Goal: Task Accomplishment & Management: Complete application form

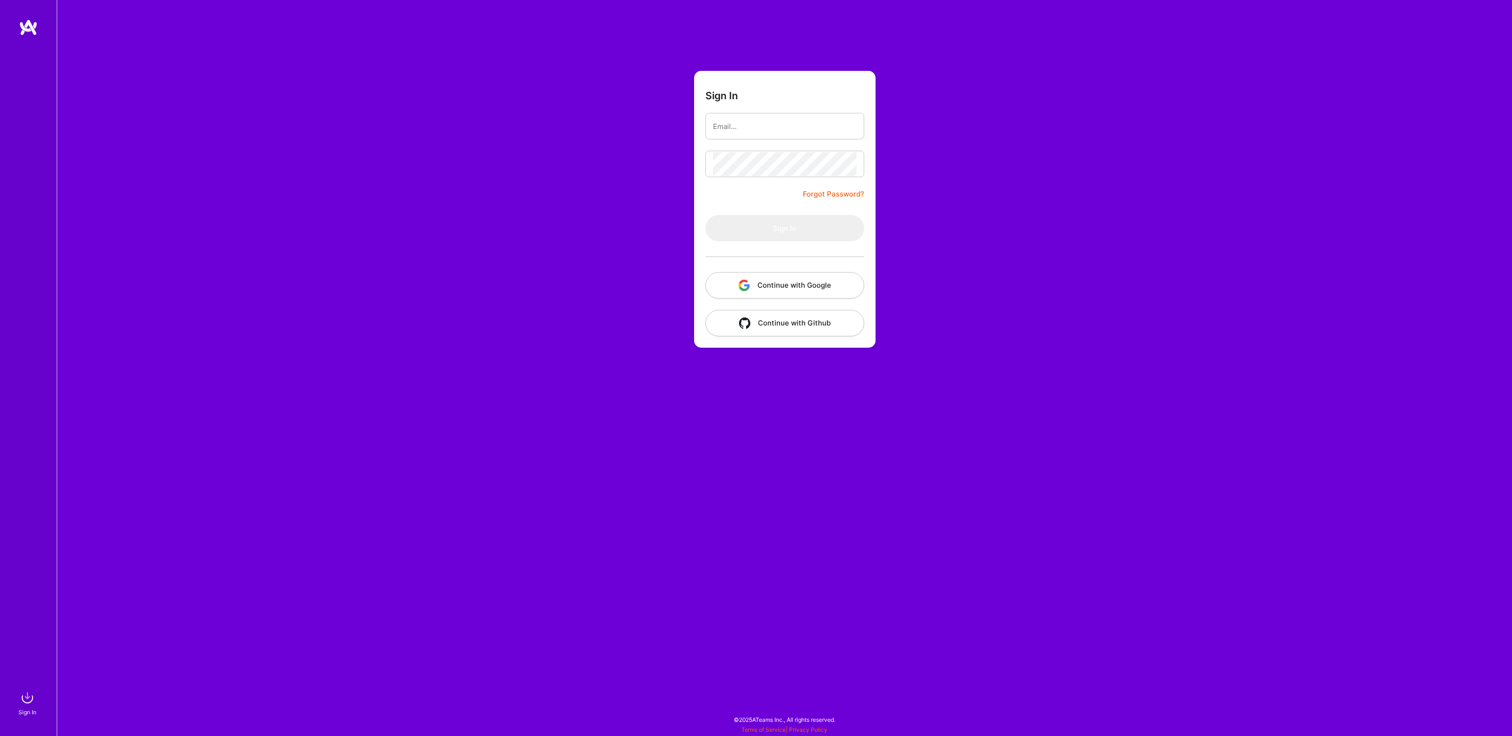
click at [0, 731] on com-1password-button at bounding box center [0, 731] width 0 height 0
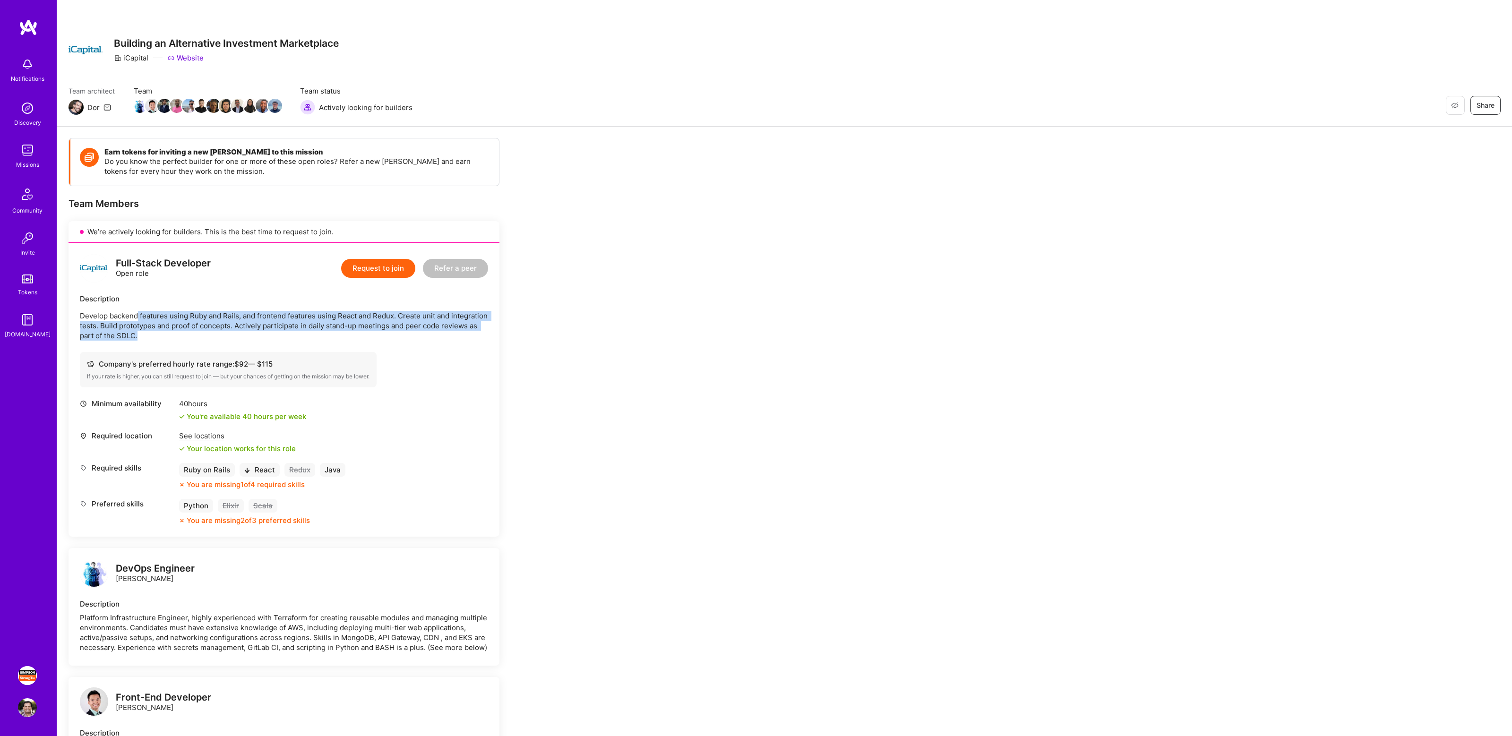
drag, startPoint x: 137, startPoint y: 316, endPoint x: 367, endPoint y: 336, distance: 231.0
click at [367, 336] on p "Develop backend features using Ruby and Rails, and frontend features using Reac…" at bounding box center [284, 326] width 408 height 30
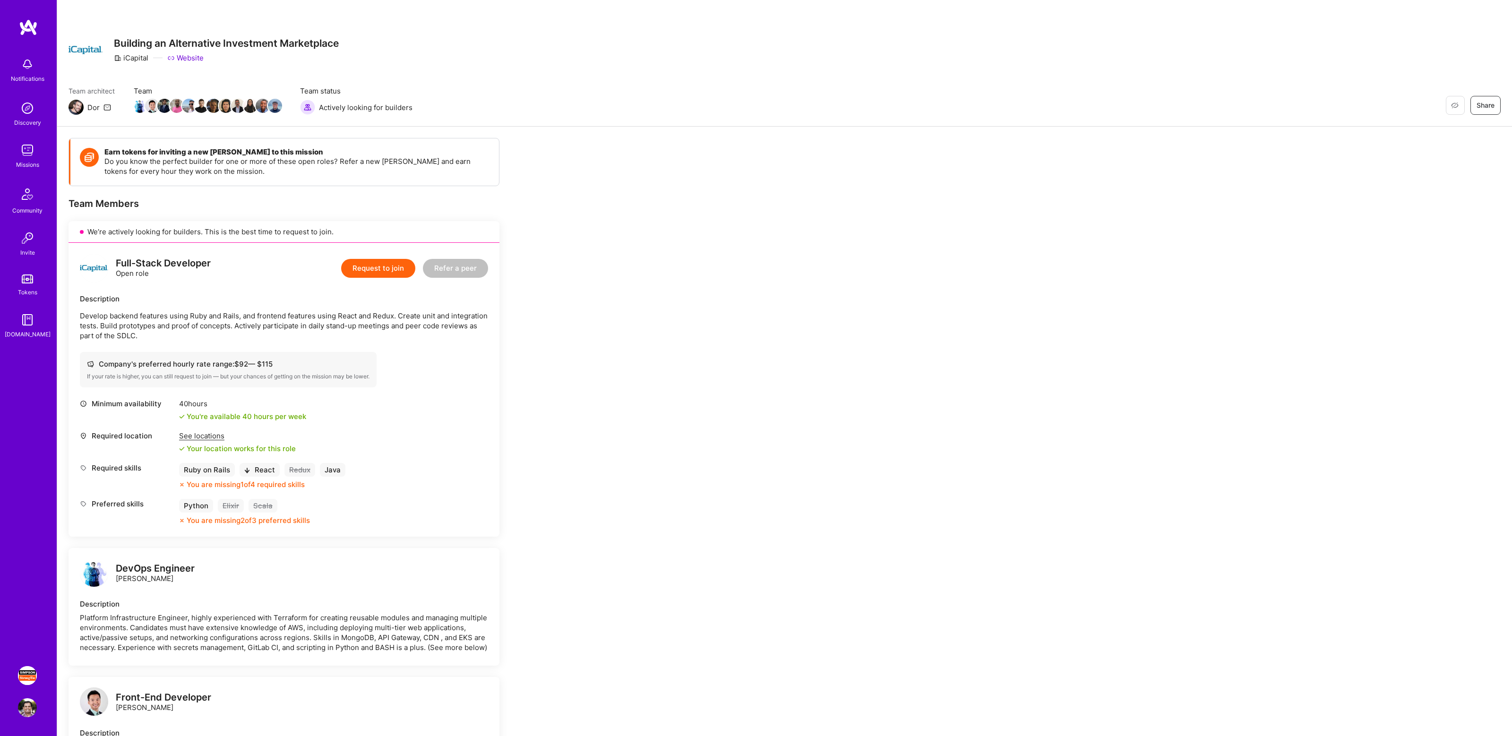
click at [276, 329] on p "Develop backend features using Ruby and Rails, and frontend features using Reac…" at bounding box center [284, 326] width 408 height 30
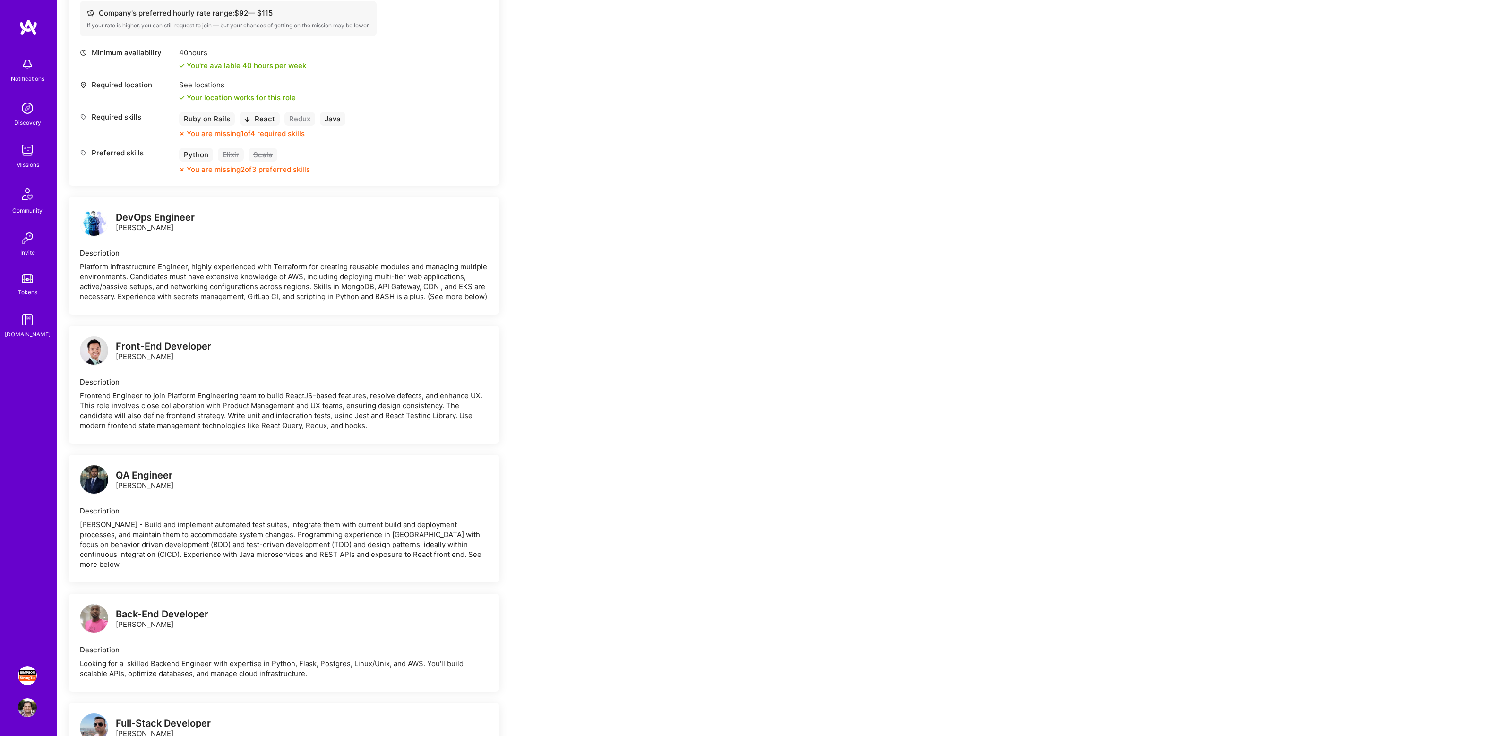
scroll to position [371, 0]
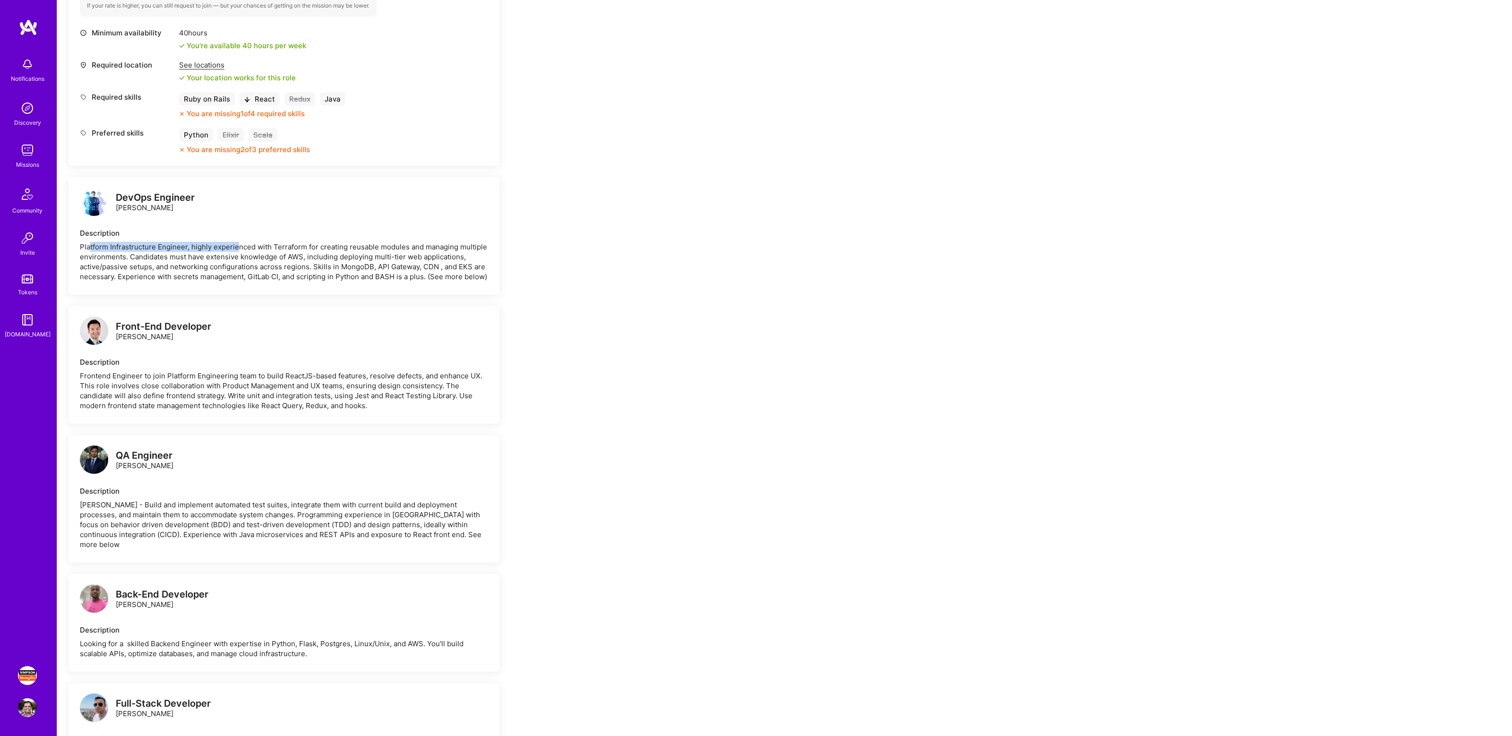
drag, startPoint x: 90, startPoint y: 244, endPoint x: 309, endPoint y: 251, distance: 218.4
click at [309, 251] on div "Platform Infrastructure Engineer, highly experienced with Terraform for creatin…" at bounding box center [284, 262] width 408 height 40
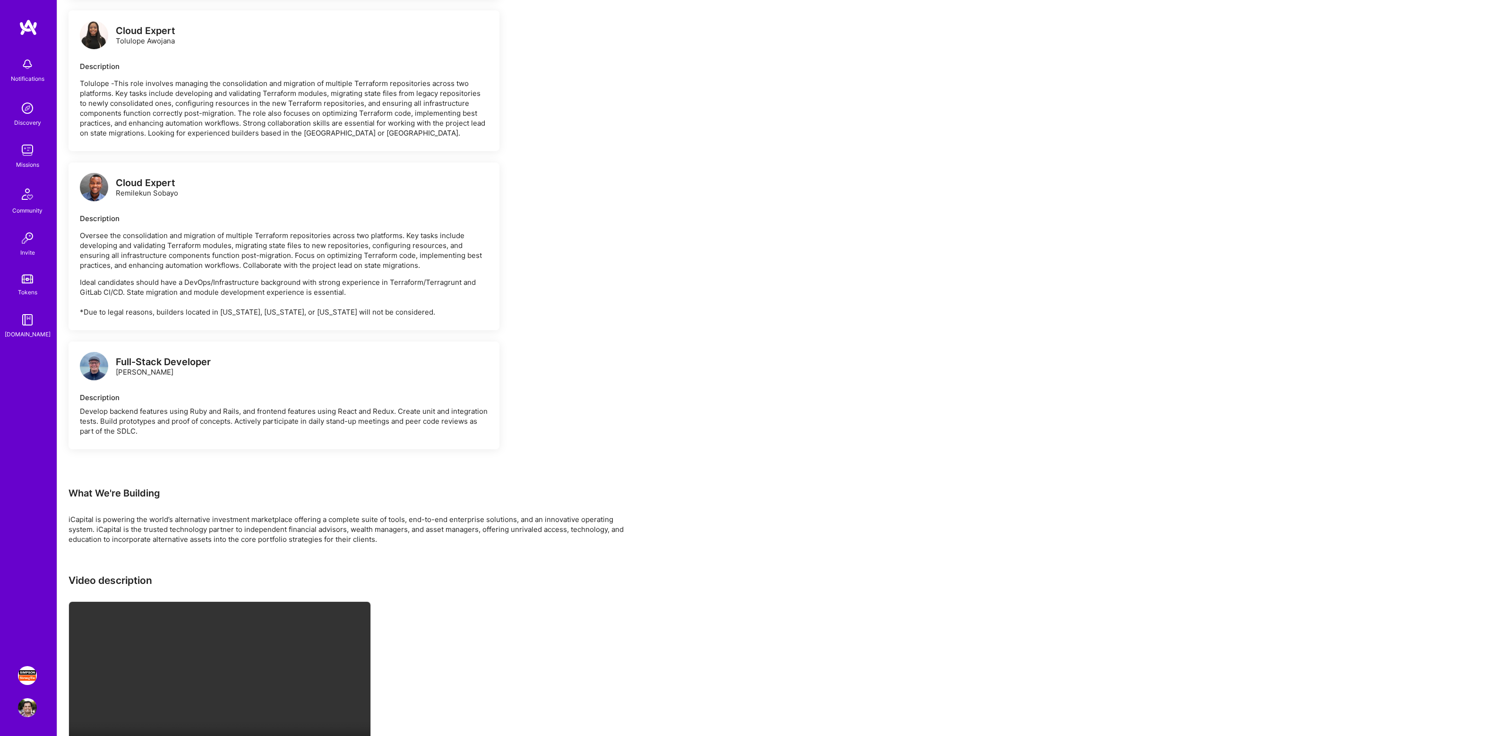
scroll to position [1679, 0]
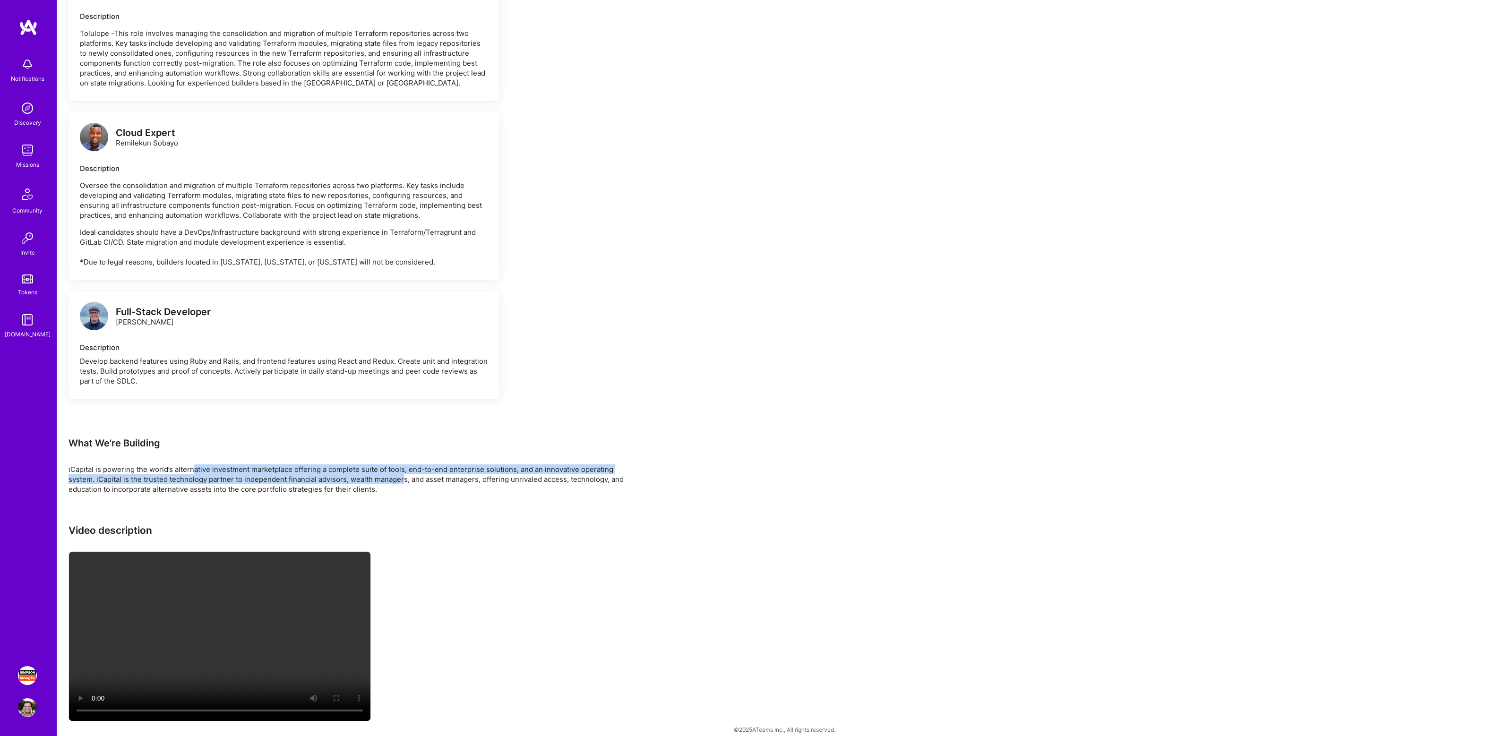
drag, startPoint x: 193, startPoint y: 459, endPoint x: 422, endPoint y: 468, distance: 228.4
click at [422, 468] on div "iCapital is powering the world’s alternative investment marketplace offering a …" at bounding box center [352, 480] width 567 height 30
drag, startPoint x: 244, startPoint y: 456, endPoint x: 414, endPoint y: 458, distance: 170.1
click at [414, 465] on div "iCapital is powering the world’s alternative investment marketplace offering a …" at bounding box center [352, 480] width 567 height 30
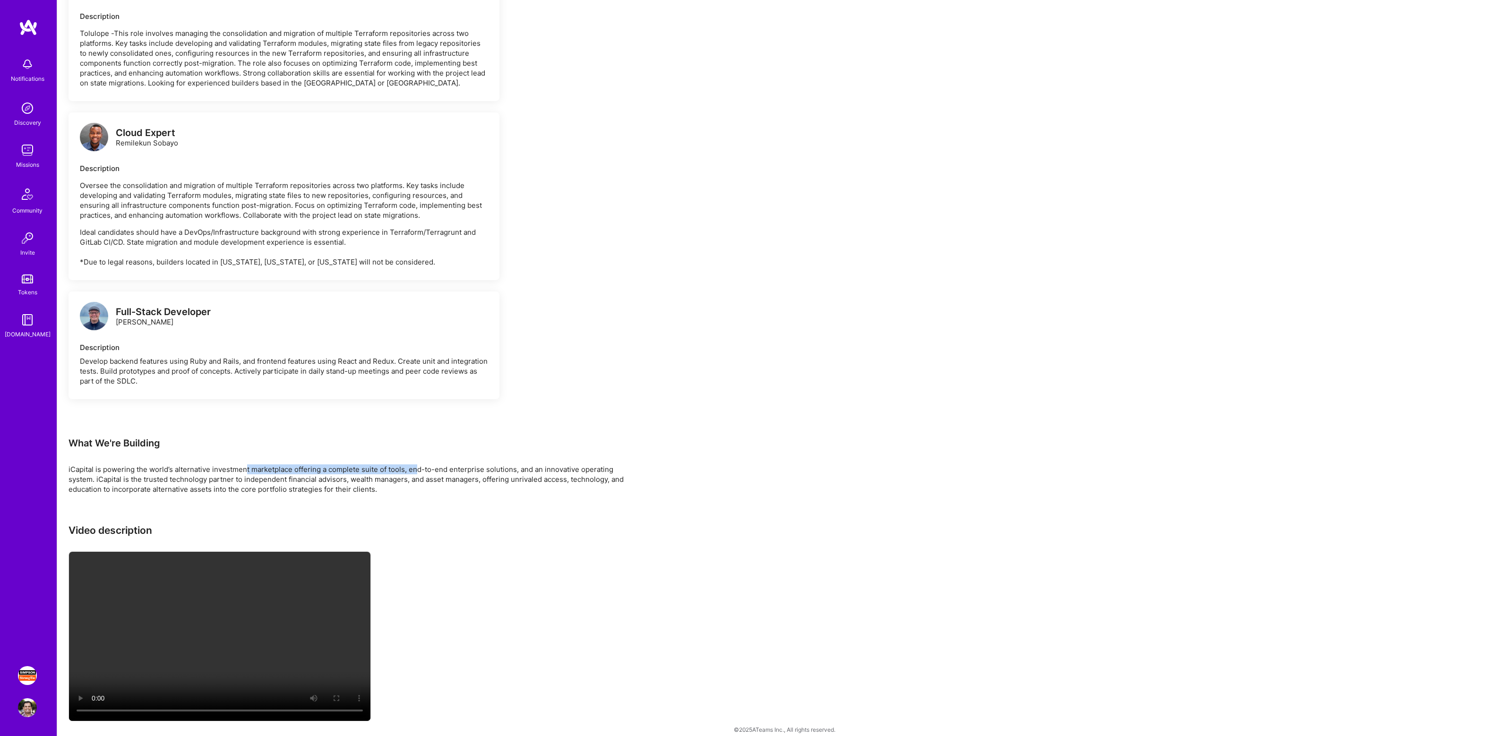
click at [414, 465] on div "iCapital is powering the world’s alternative investment marketplace offering a …" at bounding box center [352, 480] width 567 height 30
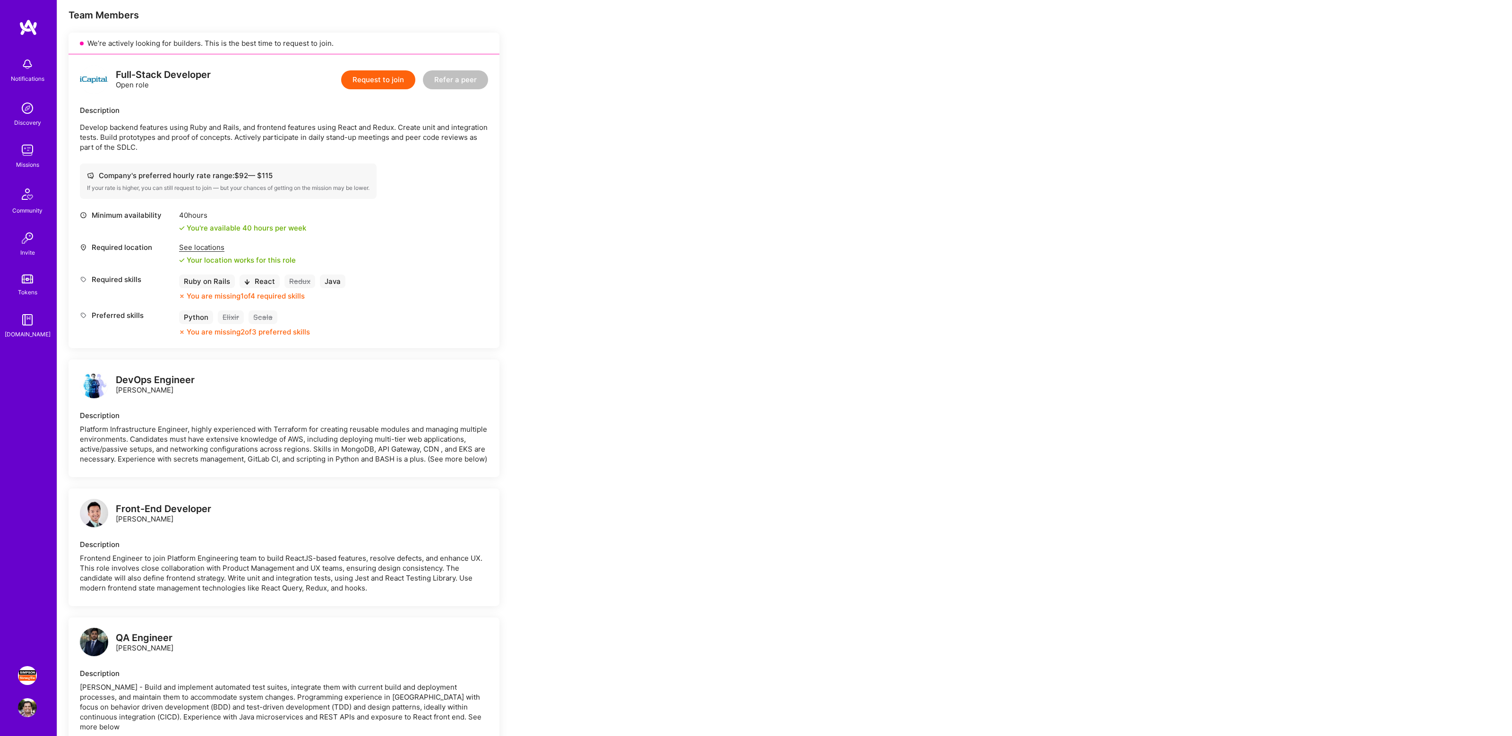
scroll to position [0, 0]
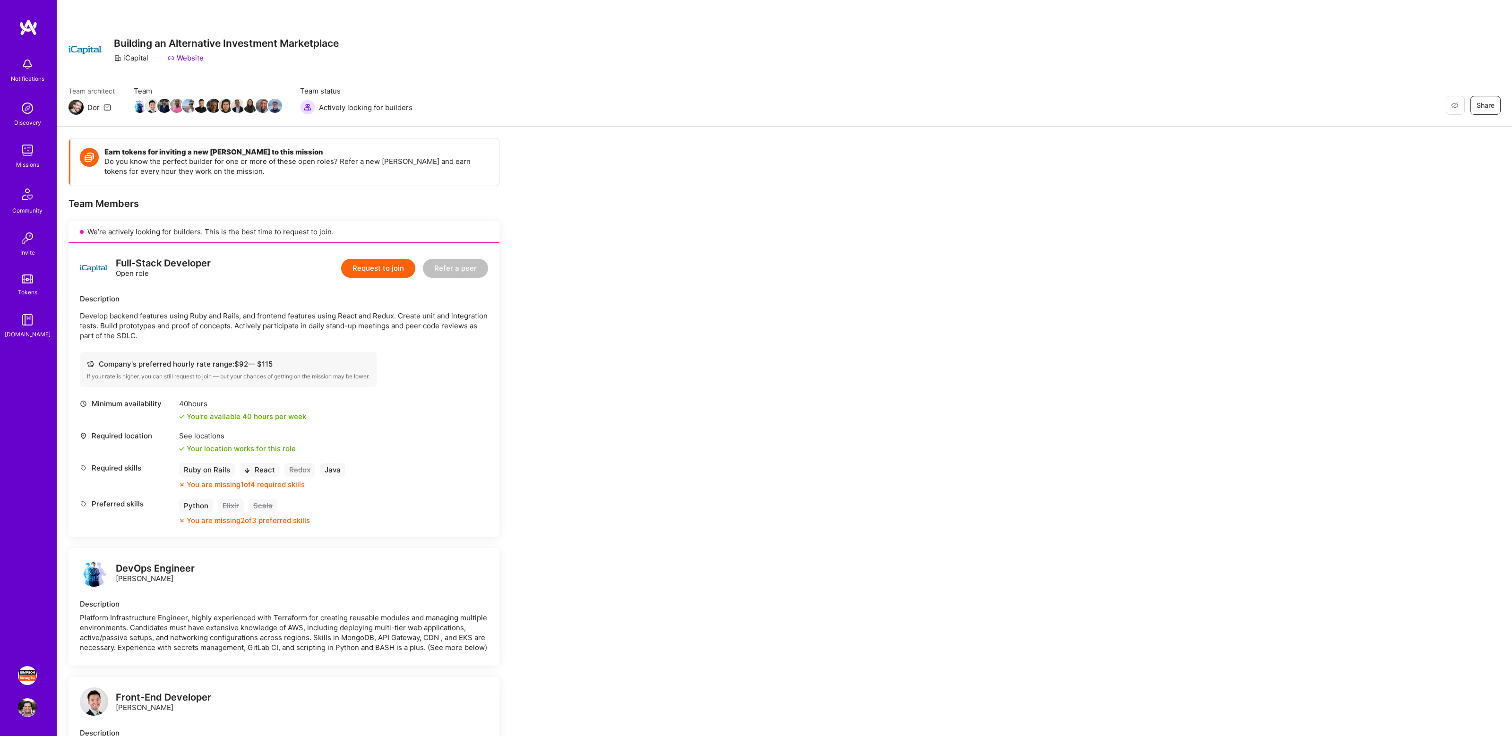
click at [370, 269] on button "Request to join" at bounding box center [378, 268] width 74 height 19
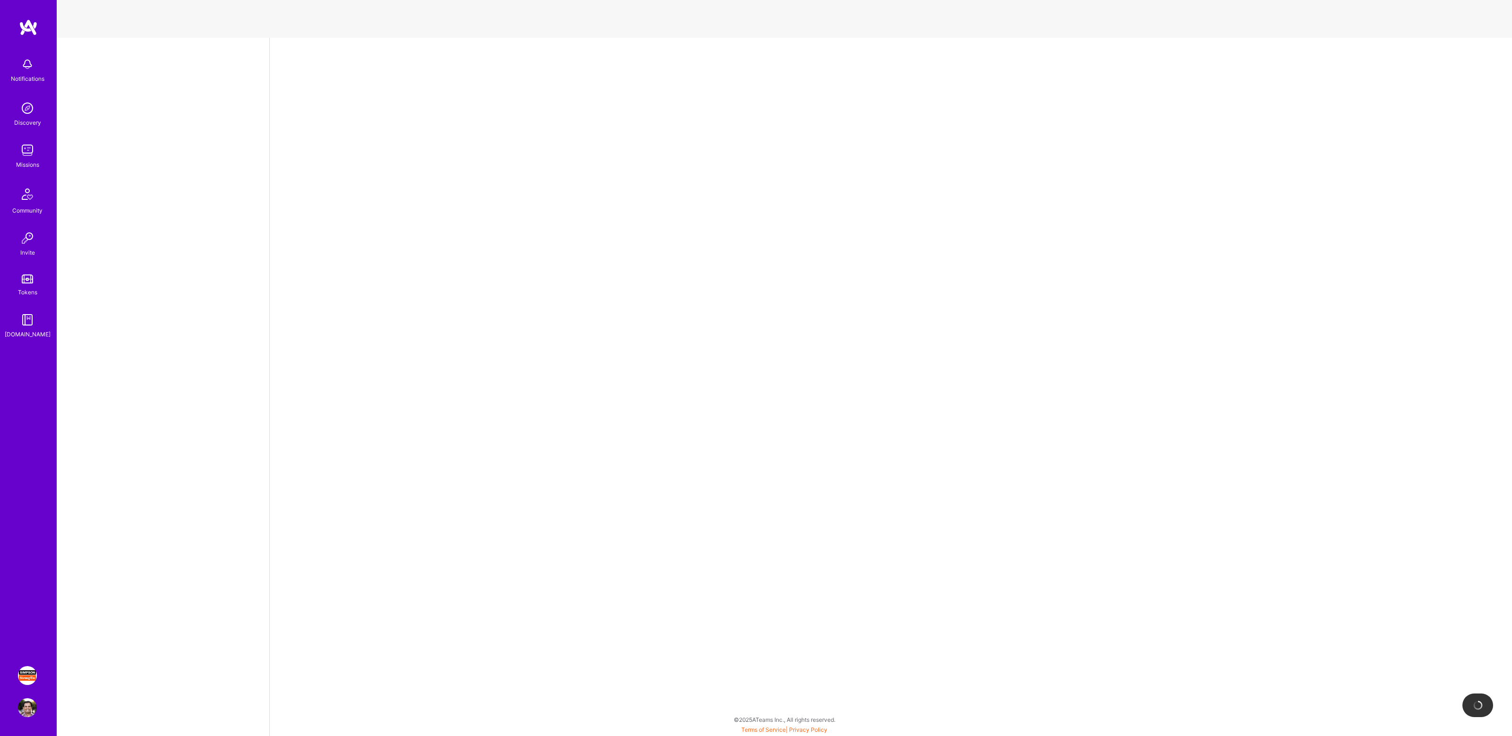
select select "US"
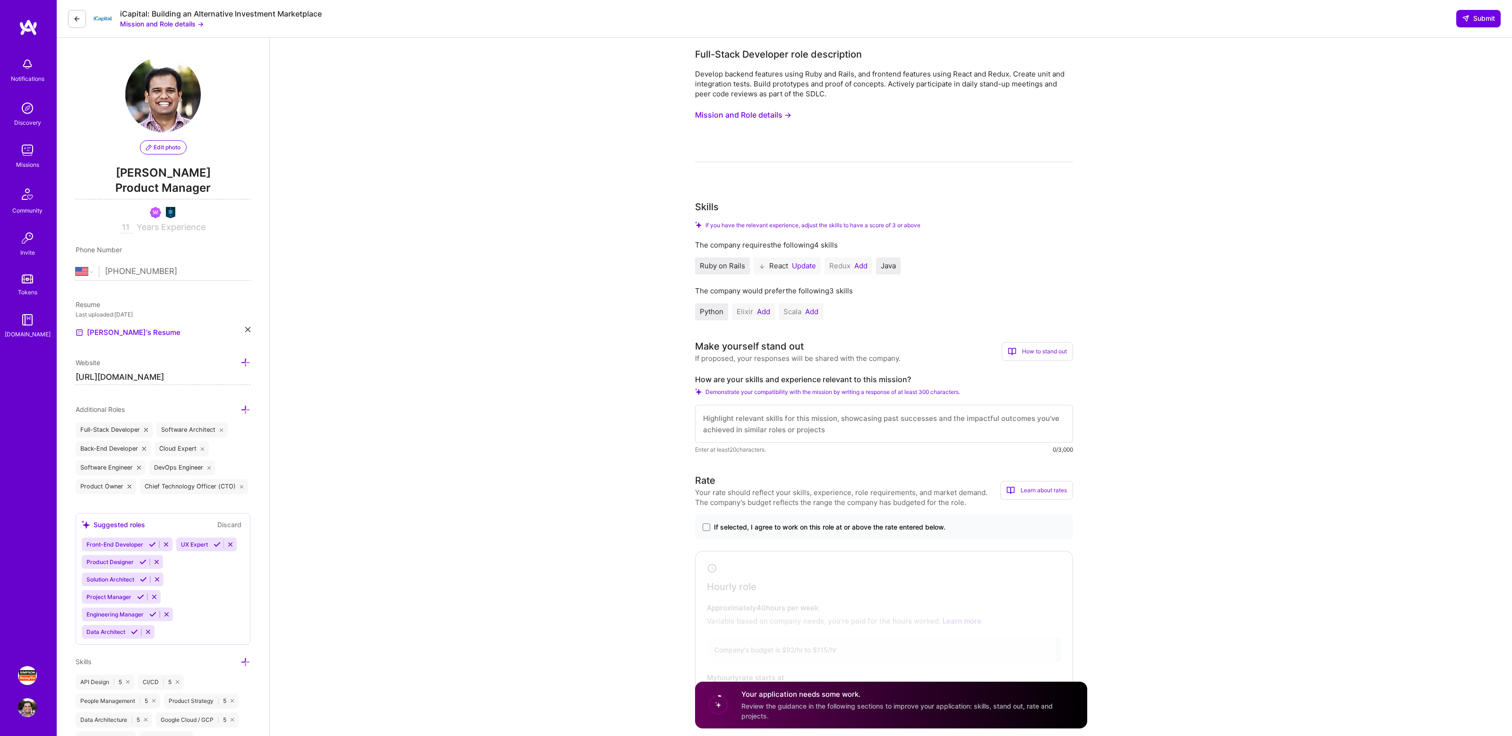
click at [802, 264] on button "Update" at bounding box center [804, 266] width 24 height 8
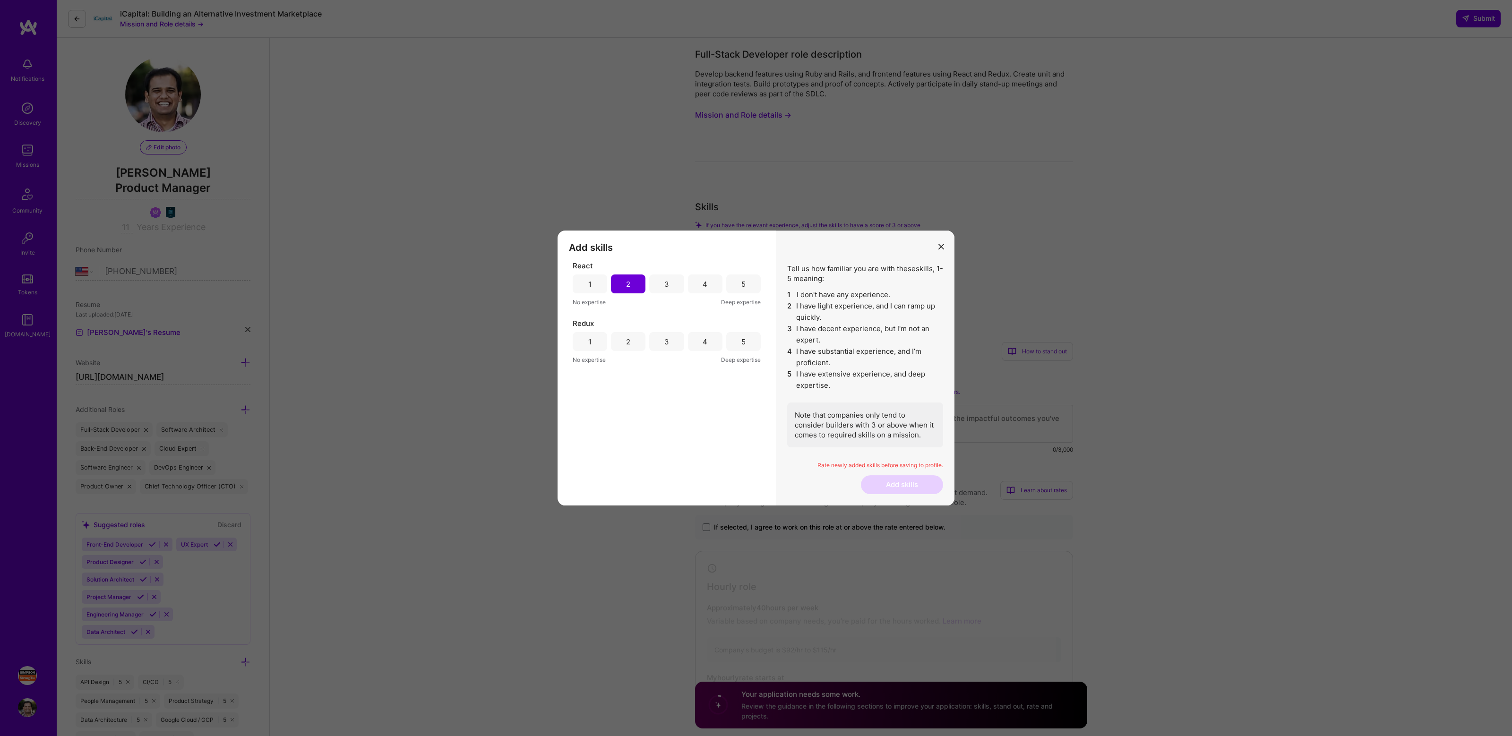
click at [672, 281] on div "3" at bounding box center [666, 284] width 34 height 19
click at [657, 334] on div "3" at bounding box center [666, 341] width 34 height 19
click at [913, 493] on button "Add skills" at bounding box center [902, 484] width 82 height 19
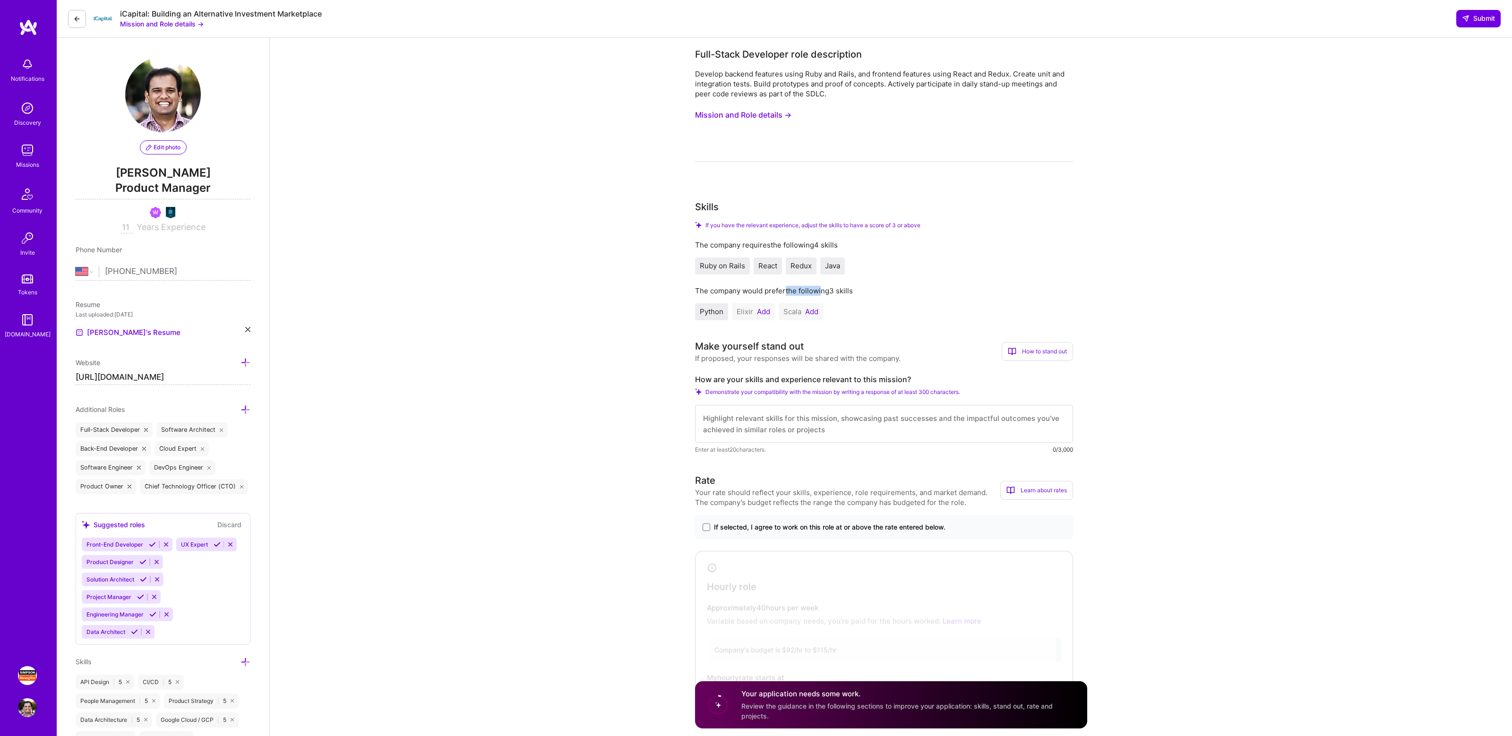
drag, startPoint x: 783, startPoint y: 291, endPoint x: 842, endPoint y: 291, distance: 58.6
click at [842, 291] on div "The company would prefer the following 3 skills" at bounding box center [884, 291] width 378 height 10
click at [1036, 280] on div "If you have the relevant experience, adjust the skills to have a score of 3 or …" at bounding box center [884, 271] width 378 height 99
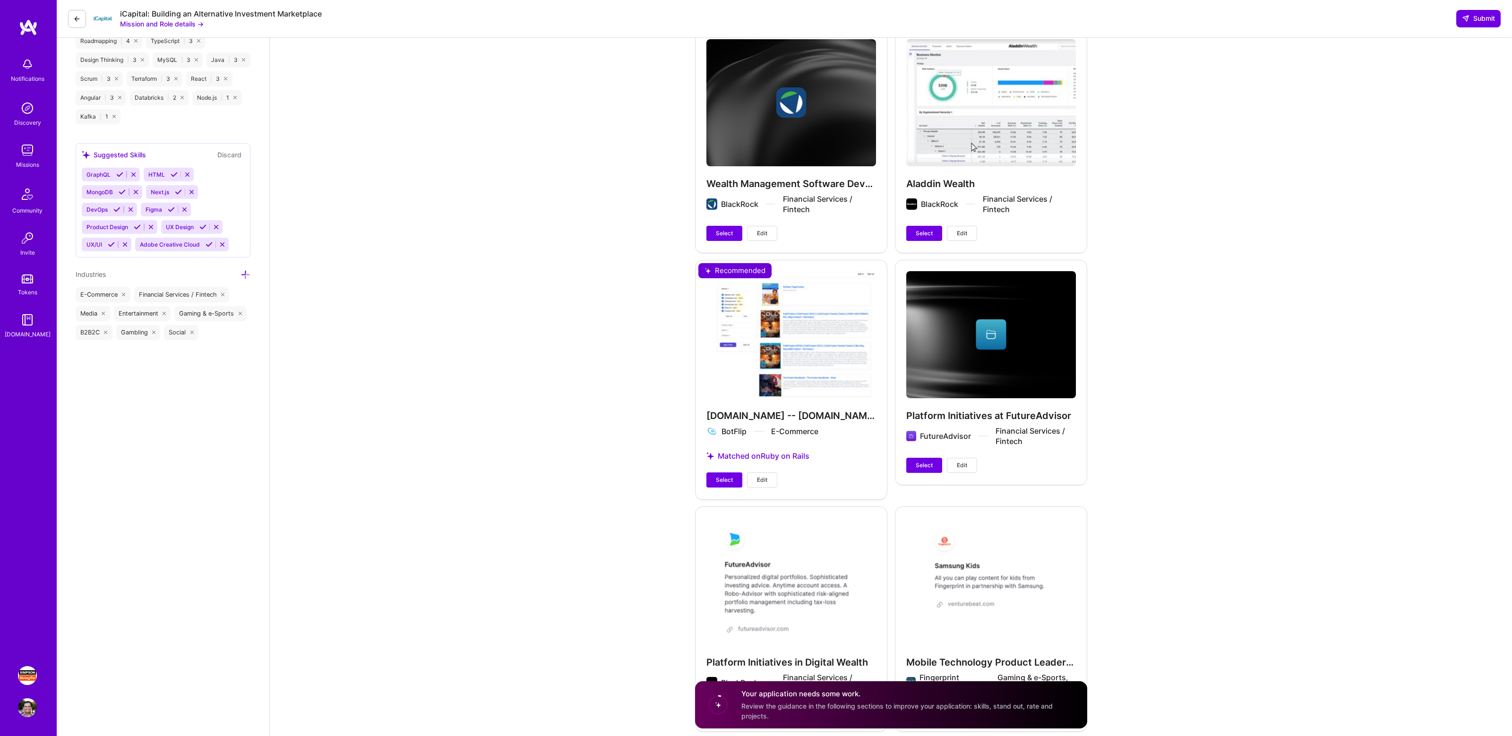
scroll to position [1041, 0]
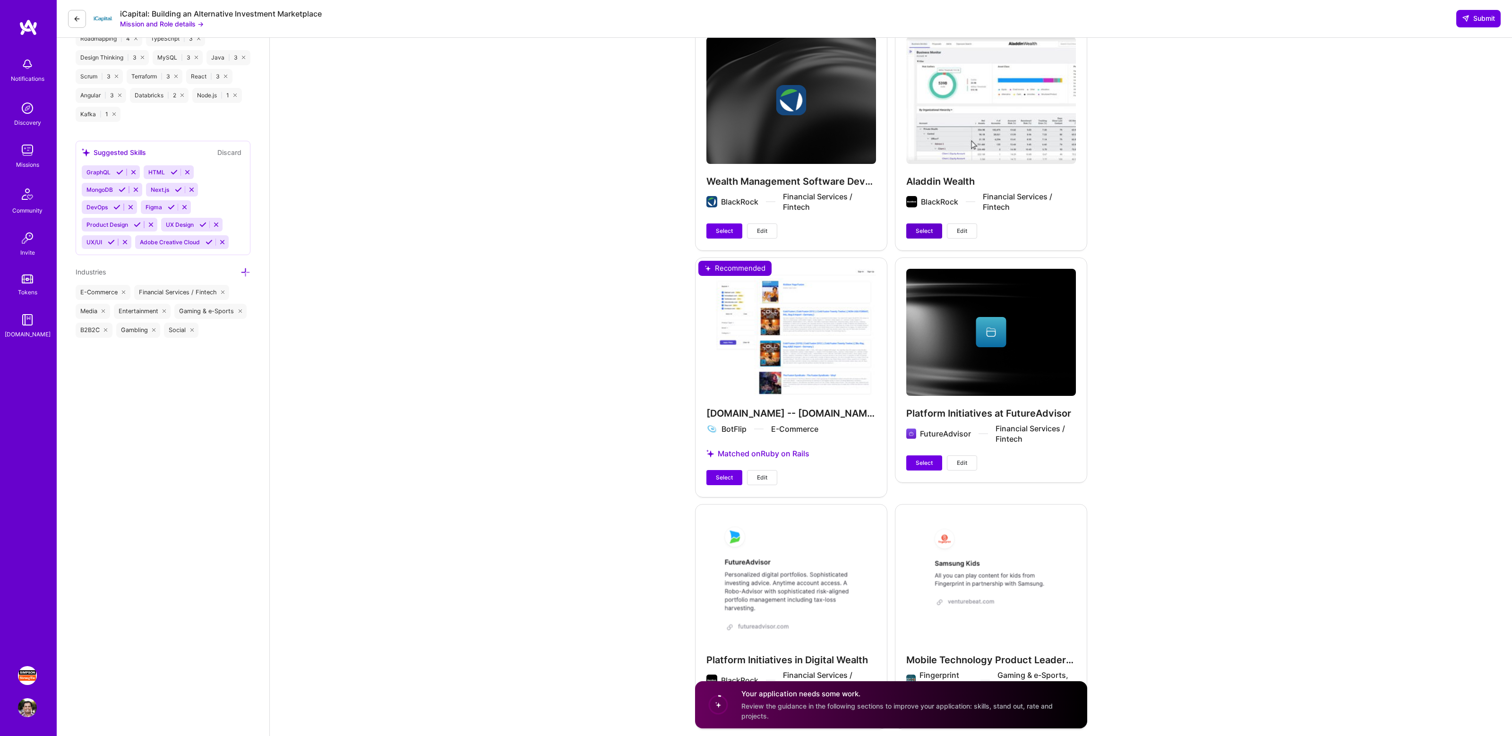
click at [917, 231] on span "Select" at bounding box center [924, 231] width 17 height 9
click at [729, 482] on span "Select" at bounding box center [724, 478] width 17 height 9
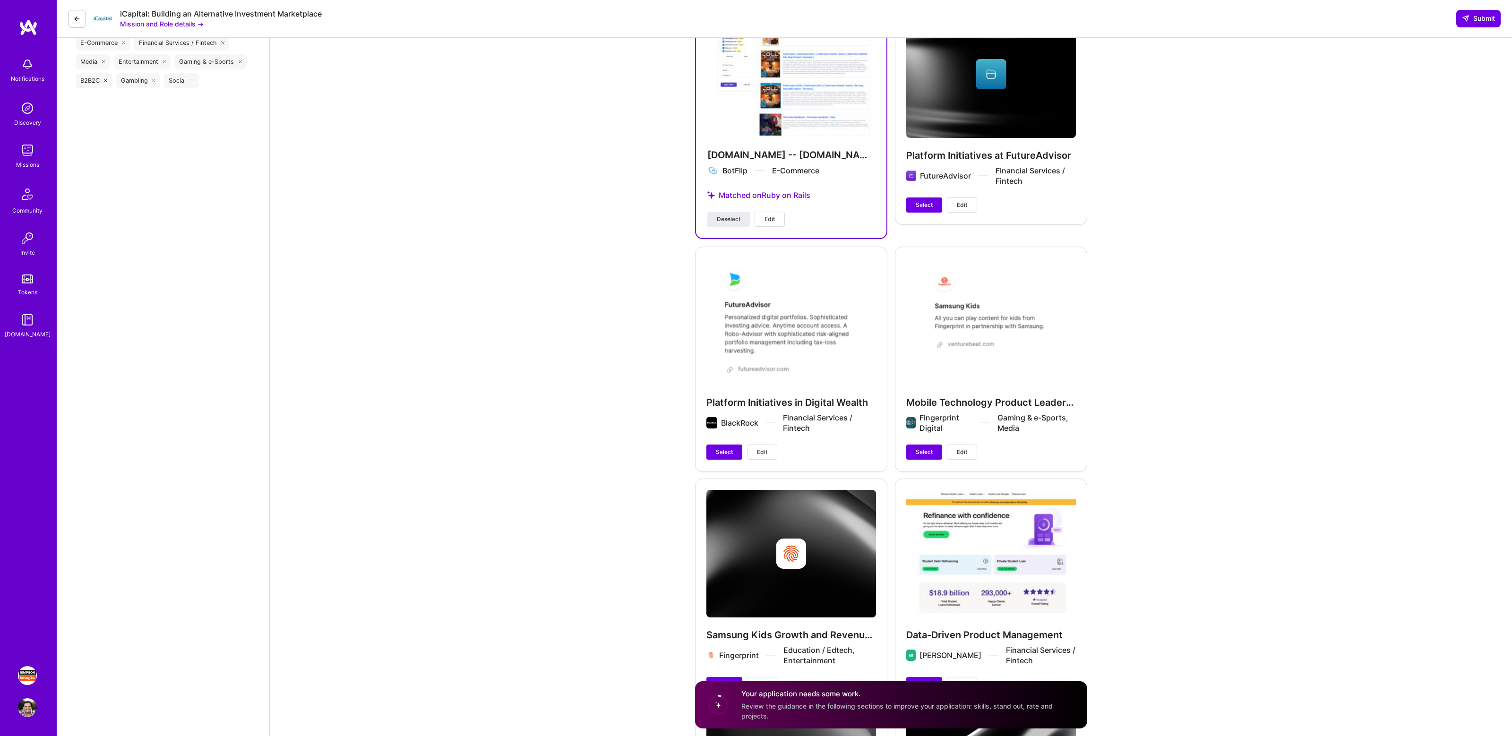
scroll to position [1352, 0]
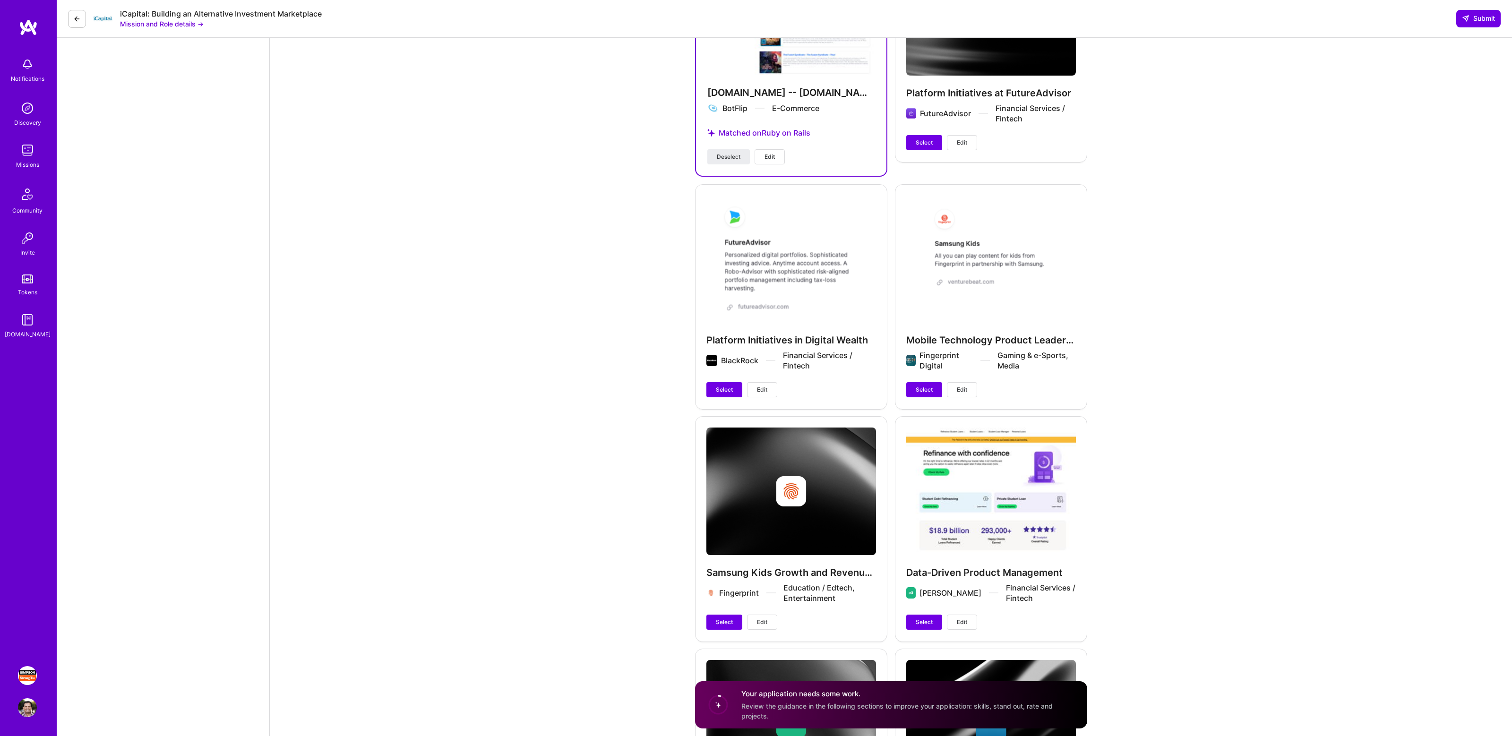
click at [702, 386] on div "Platform Initiatives in Digital Wealth BlackRock Financial Services / Fintech S…" at bounding box center [791, 296] width 192 height 224
click at [719, 387] on span "Select" at bounding box center [724, 390] width 17 height 9
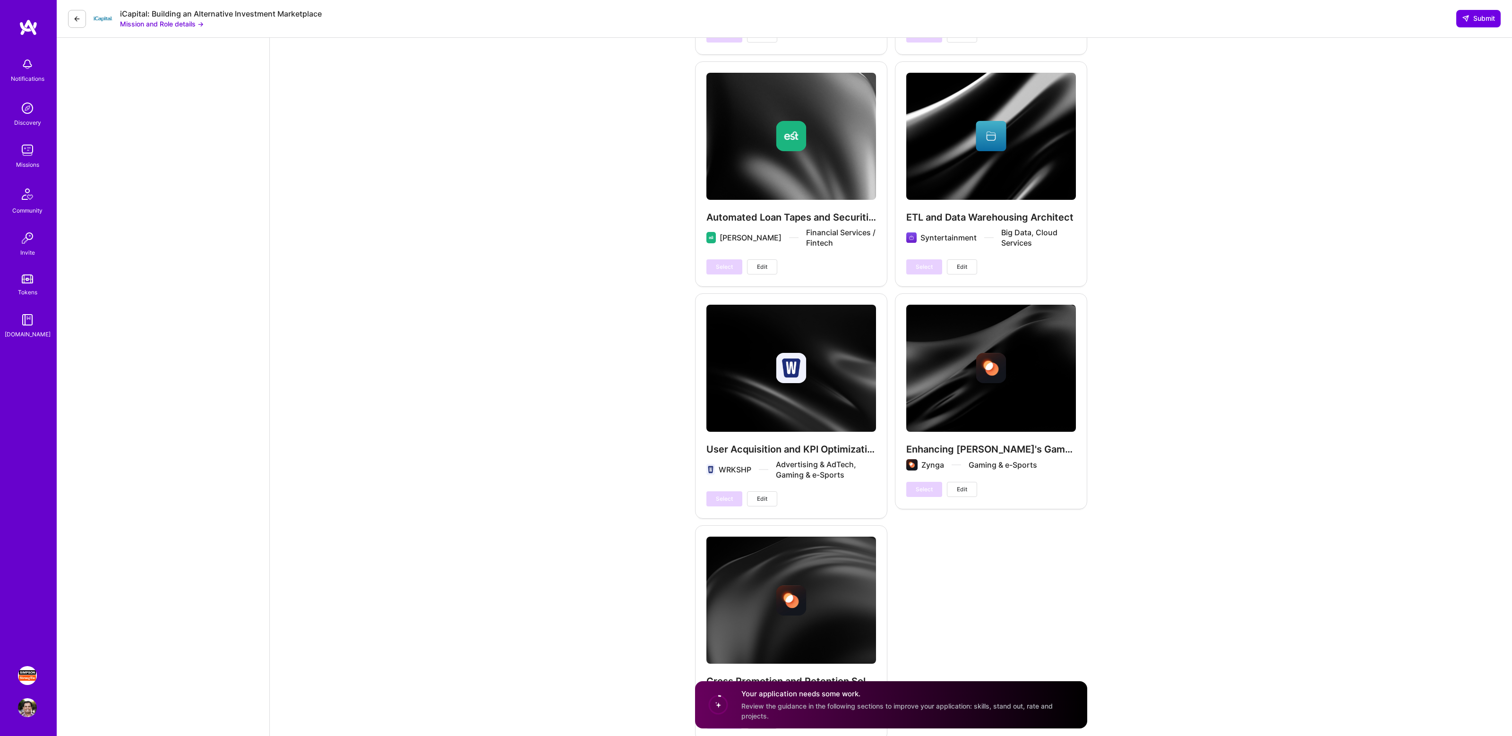
scroll to position [2029, 0]
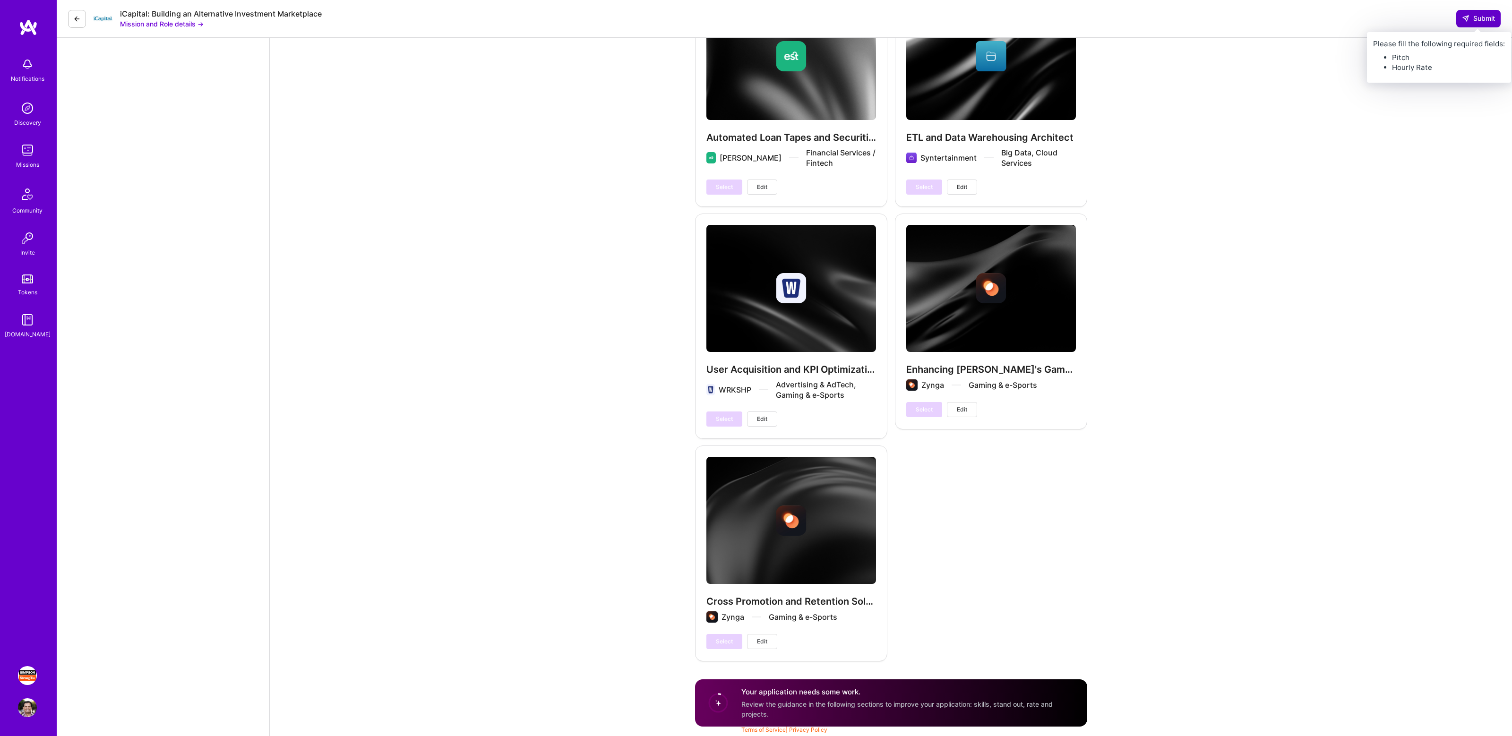
click at [1458, 21] on button "Submit" at bounding box center [1478, 18] width 44 height 17
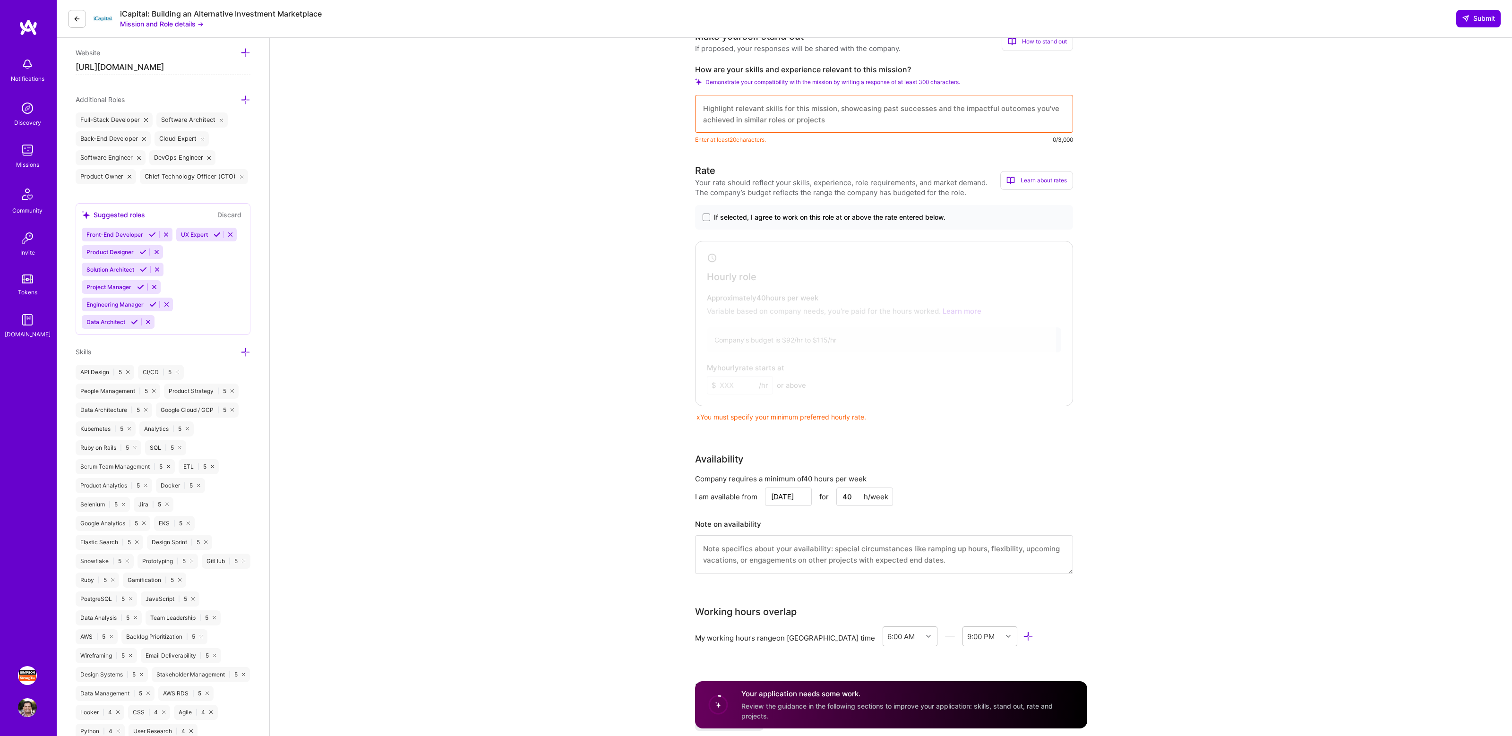
scroll to position [354, 0]
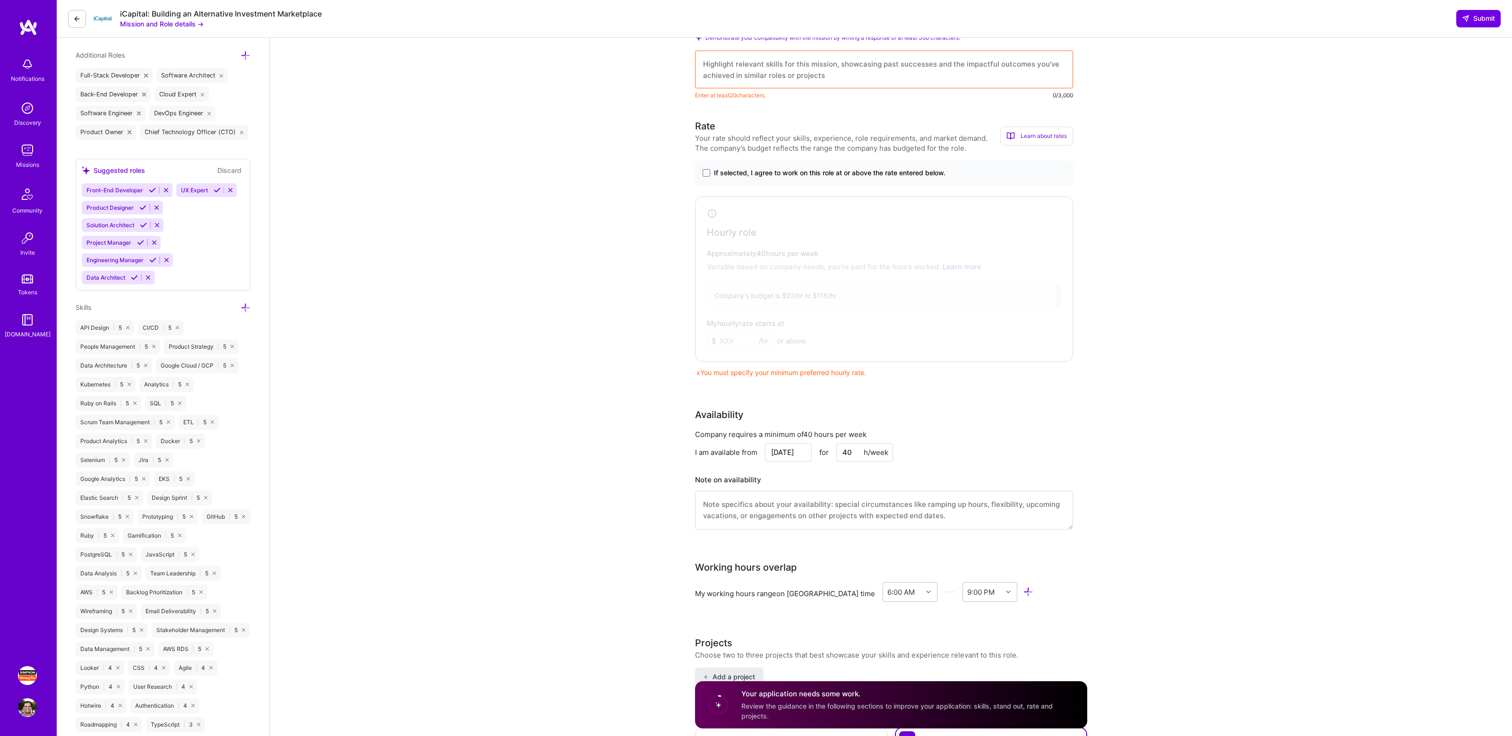
click at [808, 173] on span "If selected, I agree to work on this role at or above the rate entered below." at bounding box center [830, 172] width 232 height 9
click at [0, 0] on input "If selected, I agree to work on this role at or above the rate entered below." at bounding box center [0, 0] width 0 height 0
click at [728, 338] on input at bounding box center [740, 341] width 66 height 18
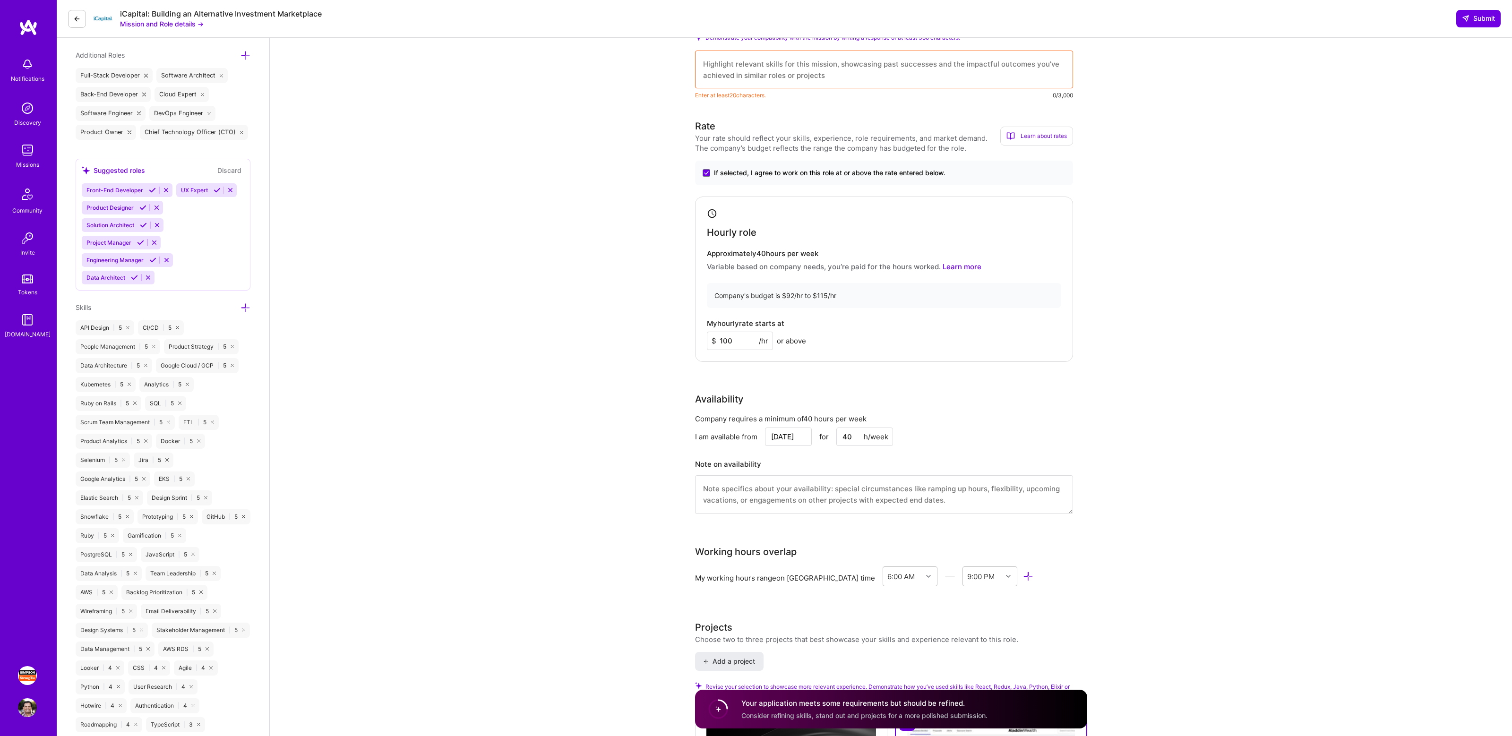
type input "100"
click at [810, 72] on textarea at bounding box center [884, 70] width 378 height 38
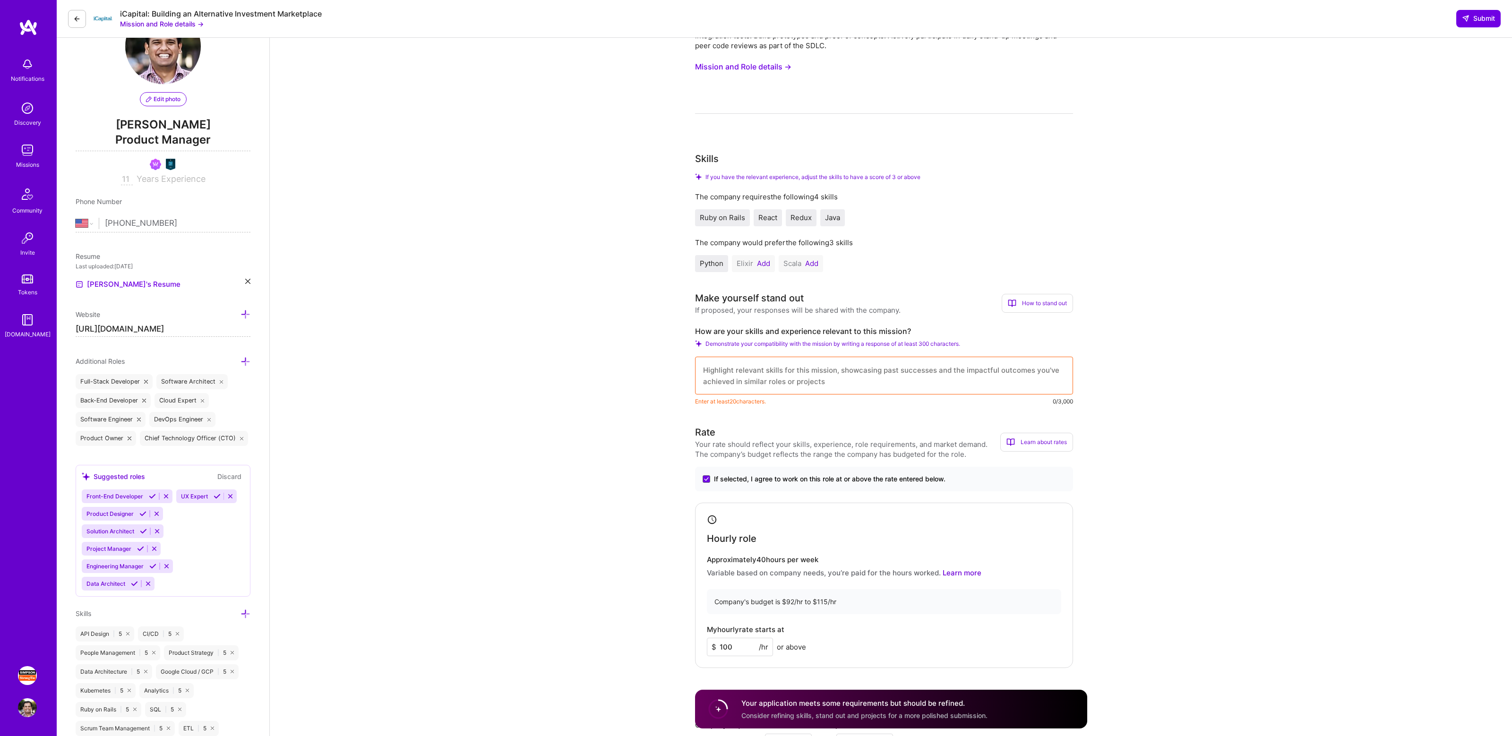
scroll to position [52, 0]
click at [849, 361] on textarea at bounding box center [884, 372] width 378 height 38
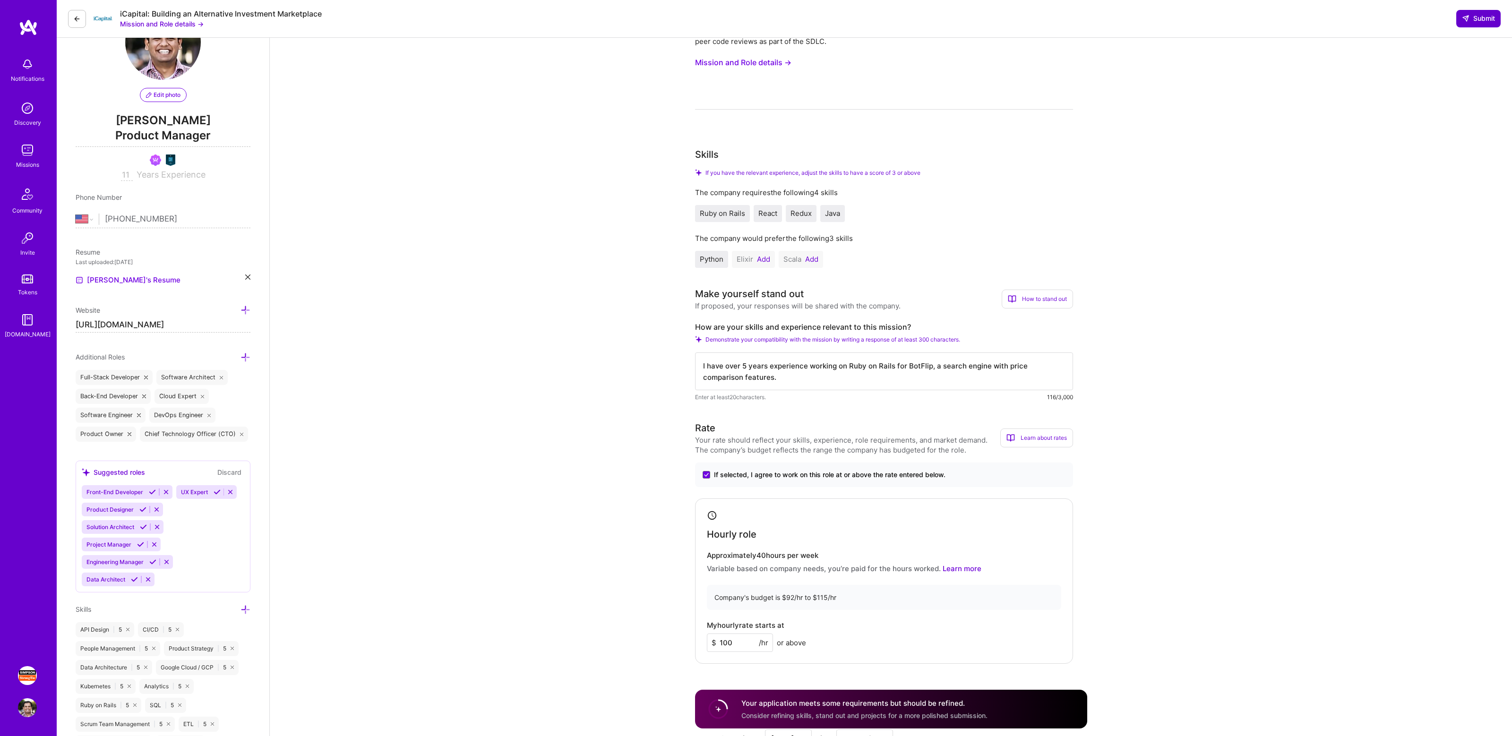
type textarea "I have over 5 years experience working on Ruby on Rails for BotFlip, a search e…"
click at [1472, 10] on button "Submit" at bounding box center [1478, 18] width 44 height 17
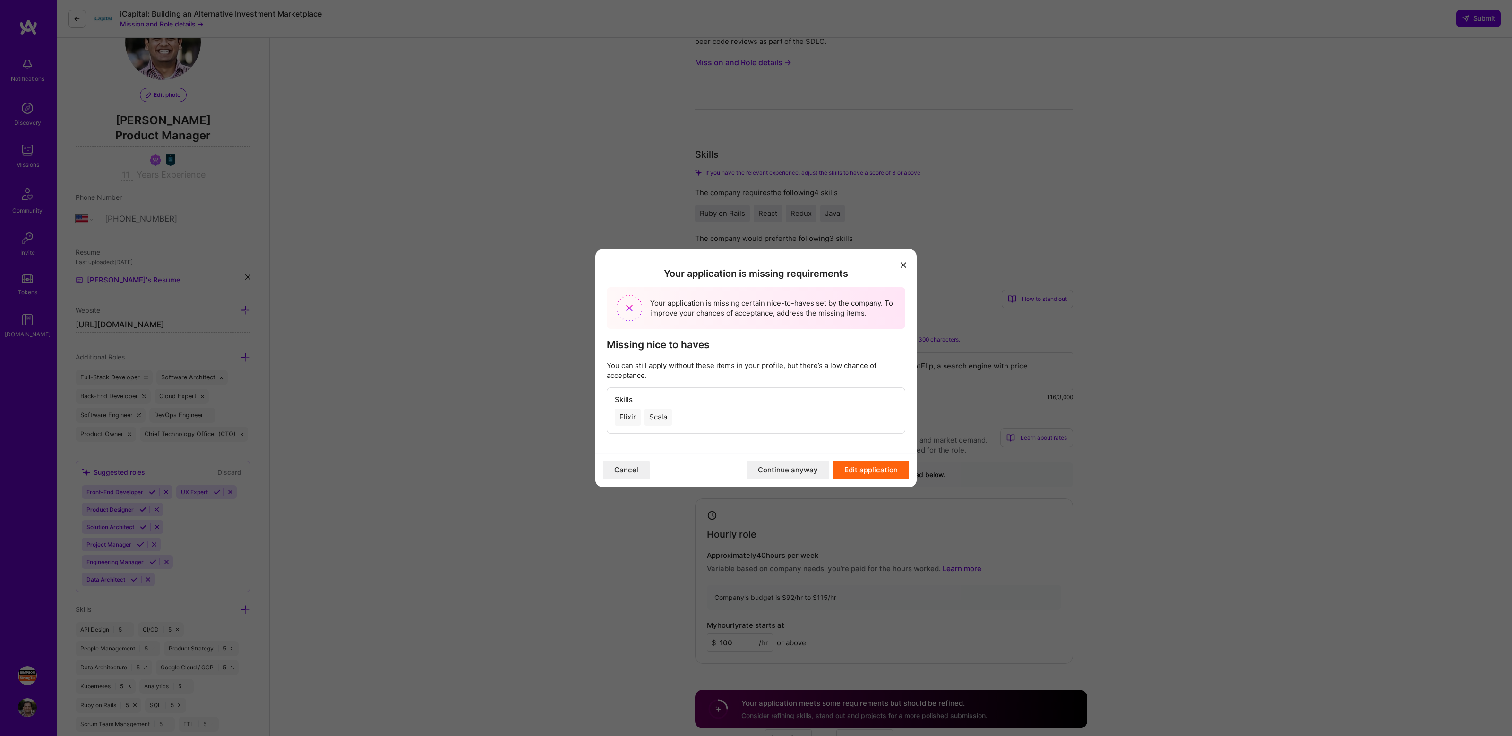
click at [799, 473] on button "Continue anyway" at bounding box center [788, 470] width 83 height 19
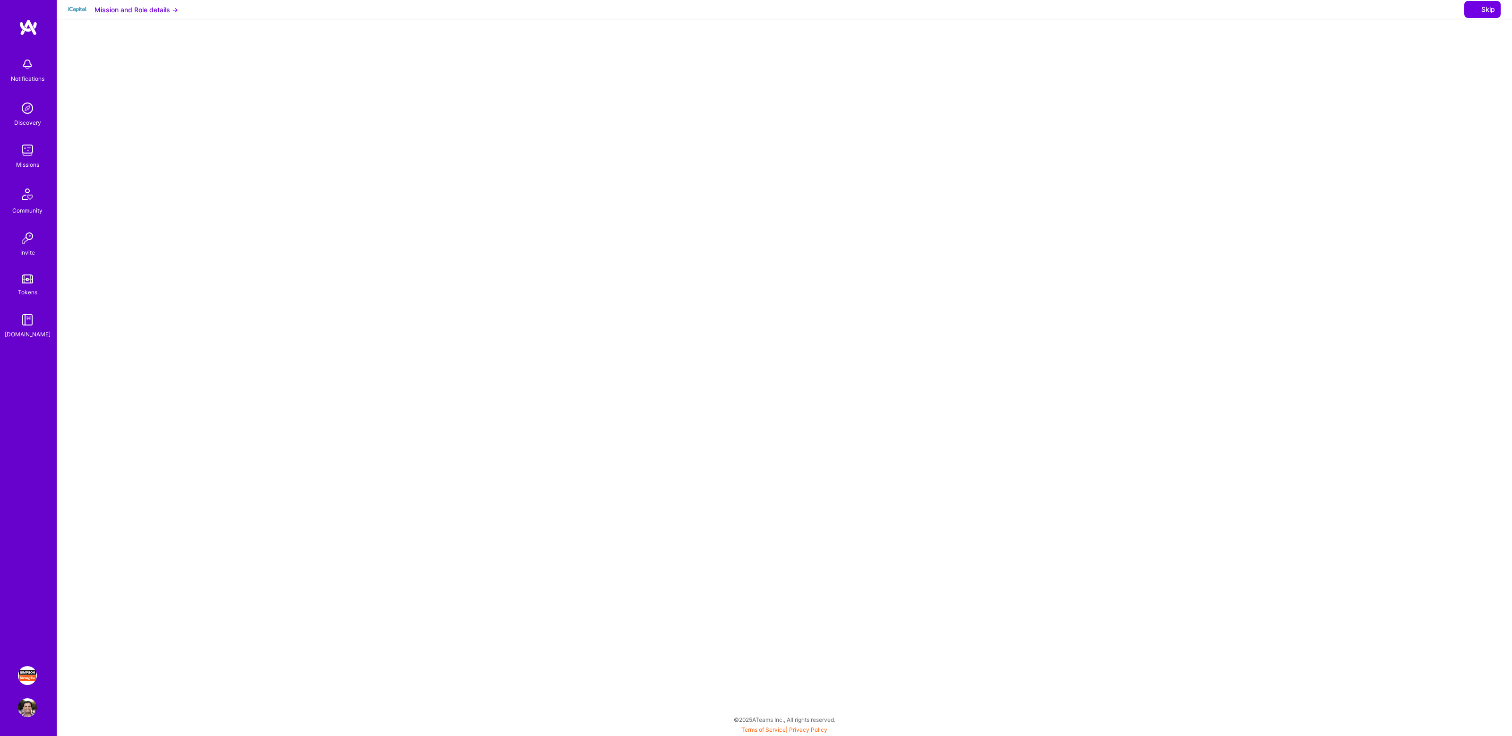
select select "US"
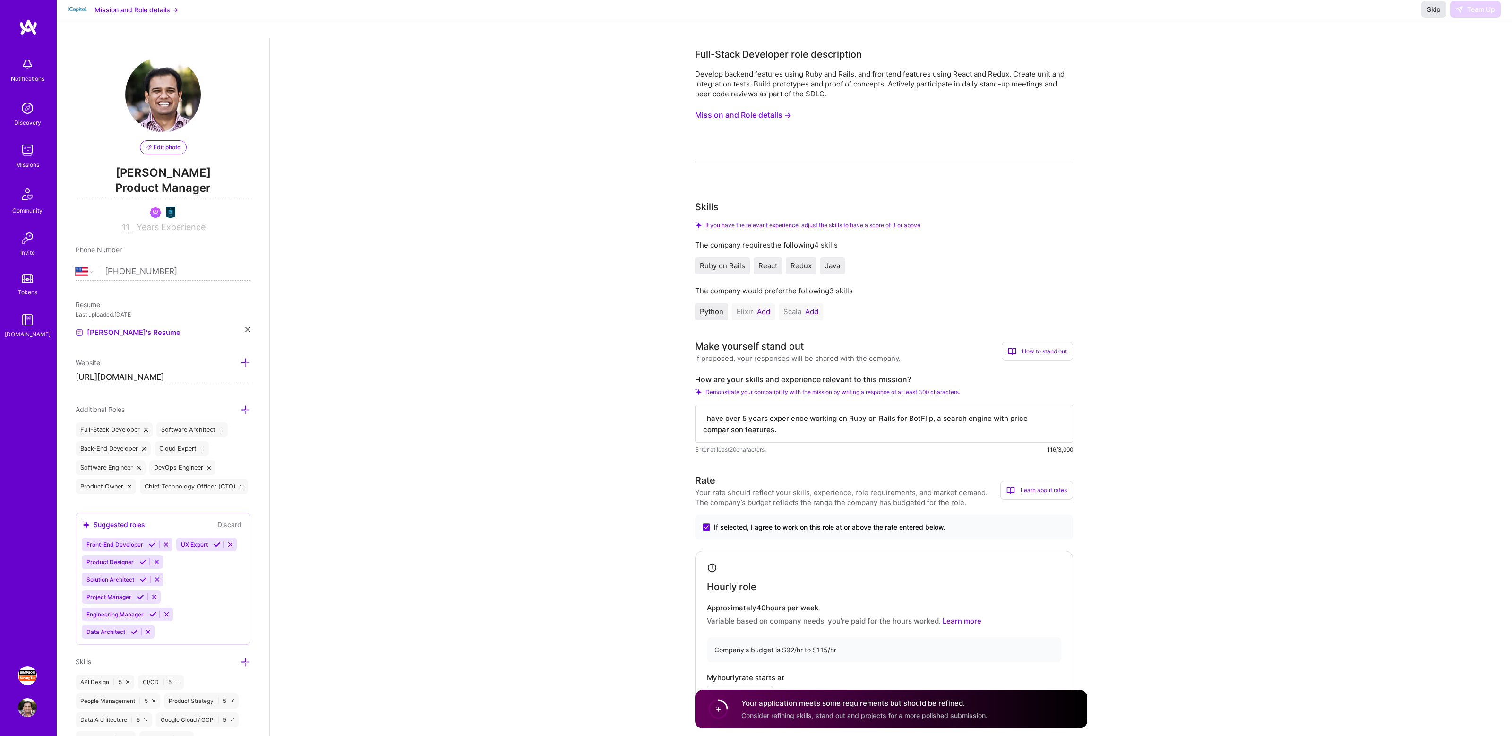
click at [1429, 14] on span "Skip" at bounding box center [1434, 9] width 14 height 9
click at [1434, 14] on span "Skip" at bounding box center [1434, 9] width 14 height 9
click at [766, 433] on textarea "I have over 5 years experience working on Ruby on Rails for BotFlip, a search e…" at bounding box center [884, 424] width 378 height 38
click at [31, 156] on img at bounding box center [27, 150] width 19 height 19
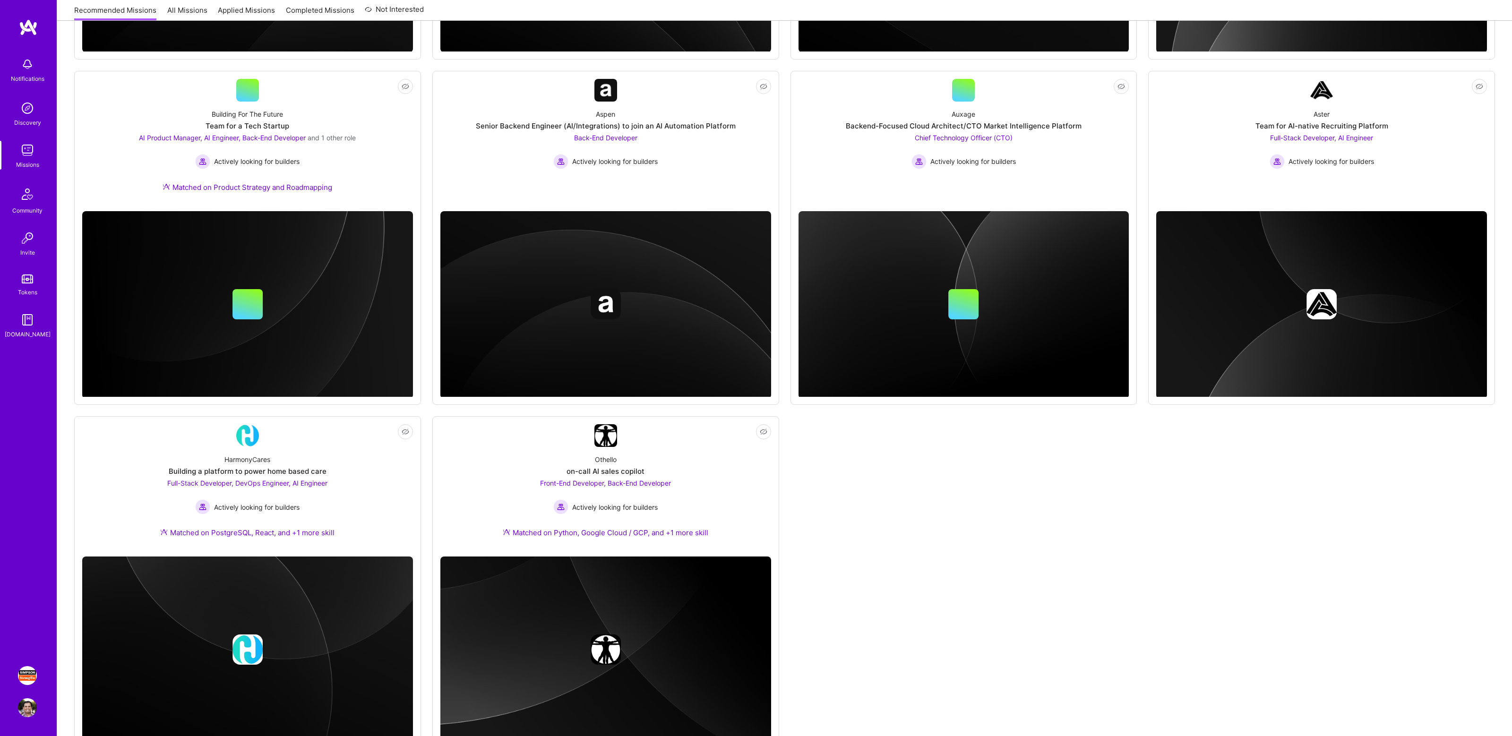
scroll to position [437, 0]
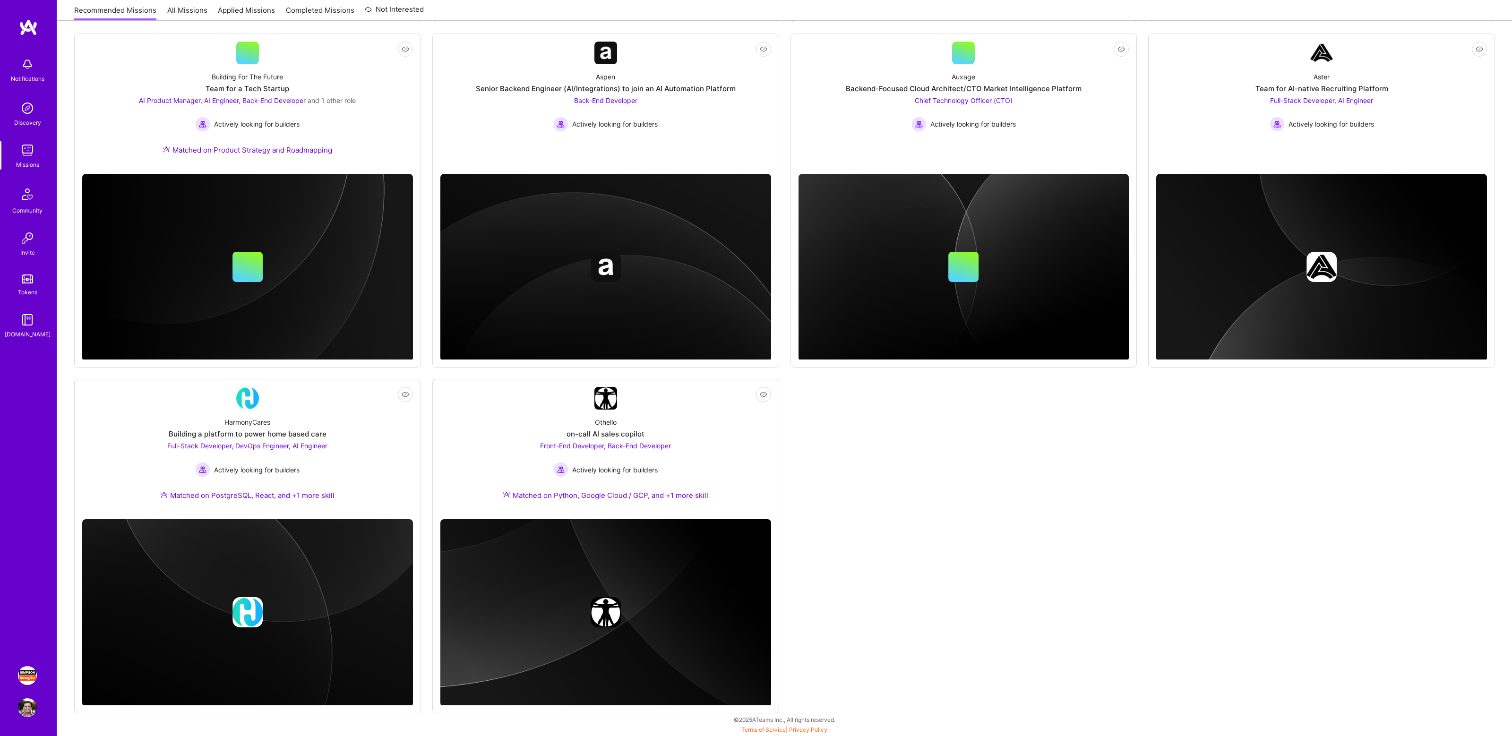
click at [426, 86] on div "Not Interested A.Team AI Solutions Partners 4x Solution Architect Actively look…" at bounding box center [784, 217] width 1421 height 991
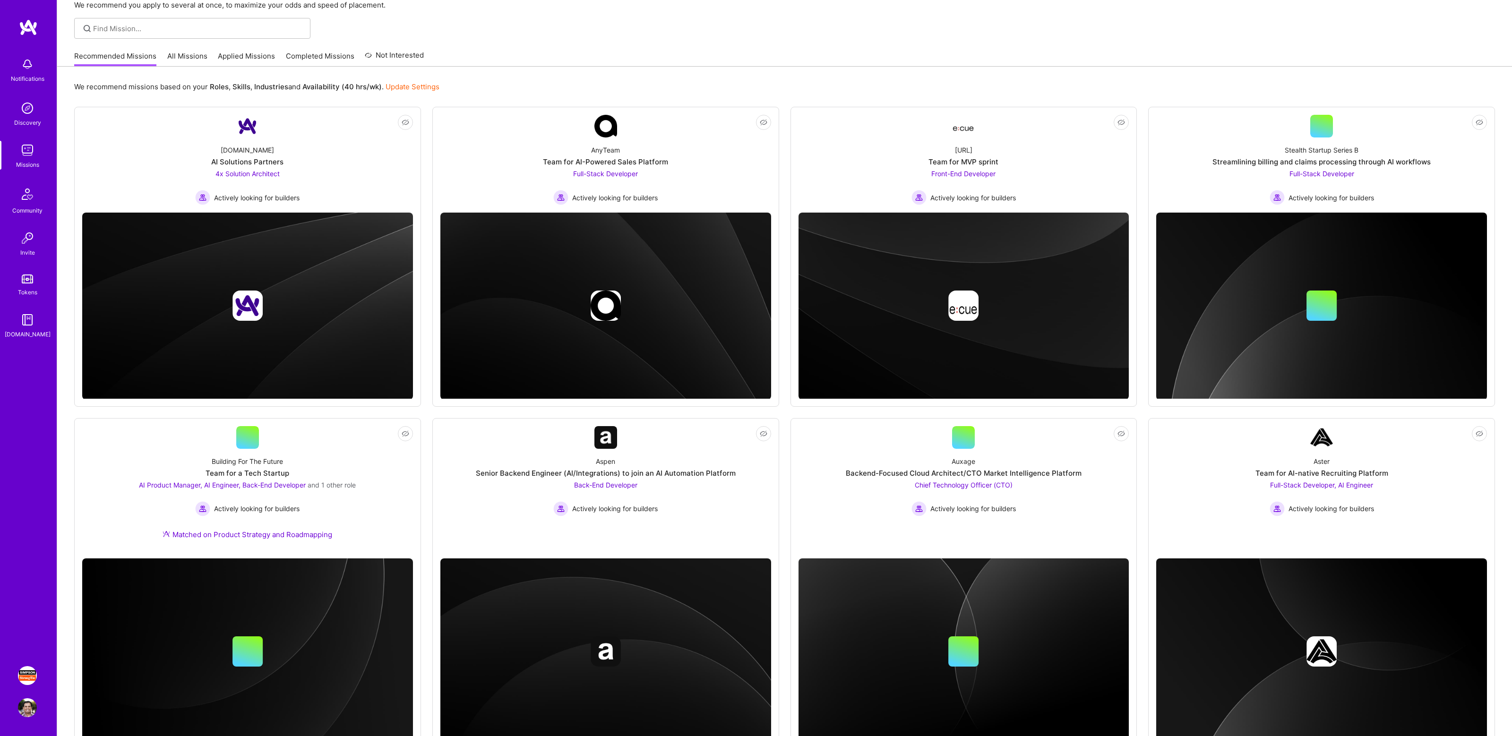
scroll to position [0, 0]
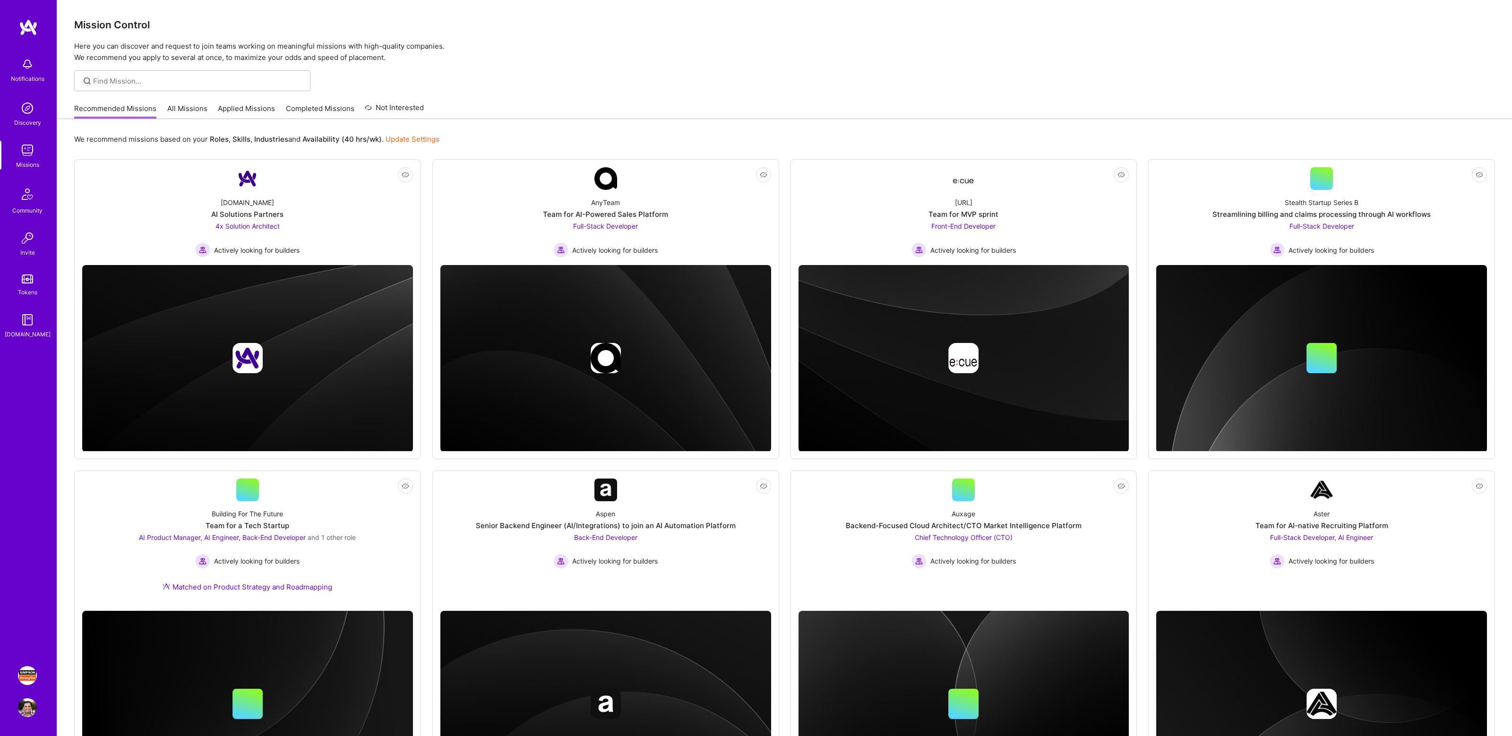
click at [1078, 36] on div "Mission Control Here you can discover and request to join teams working on mean…" at bounding box center [784, 31] width 1455 height 63
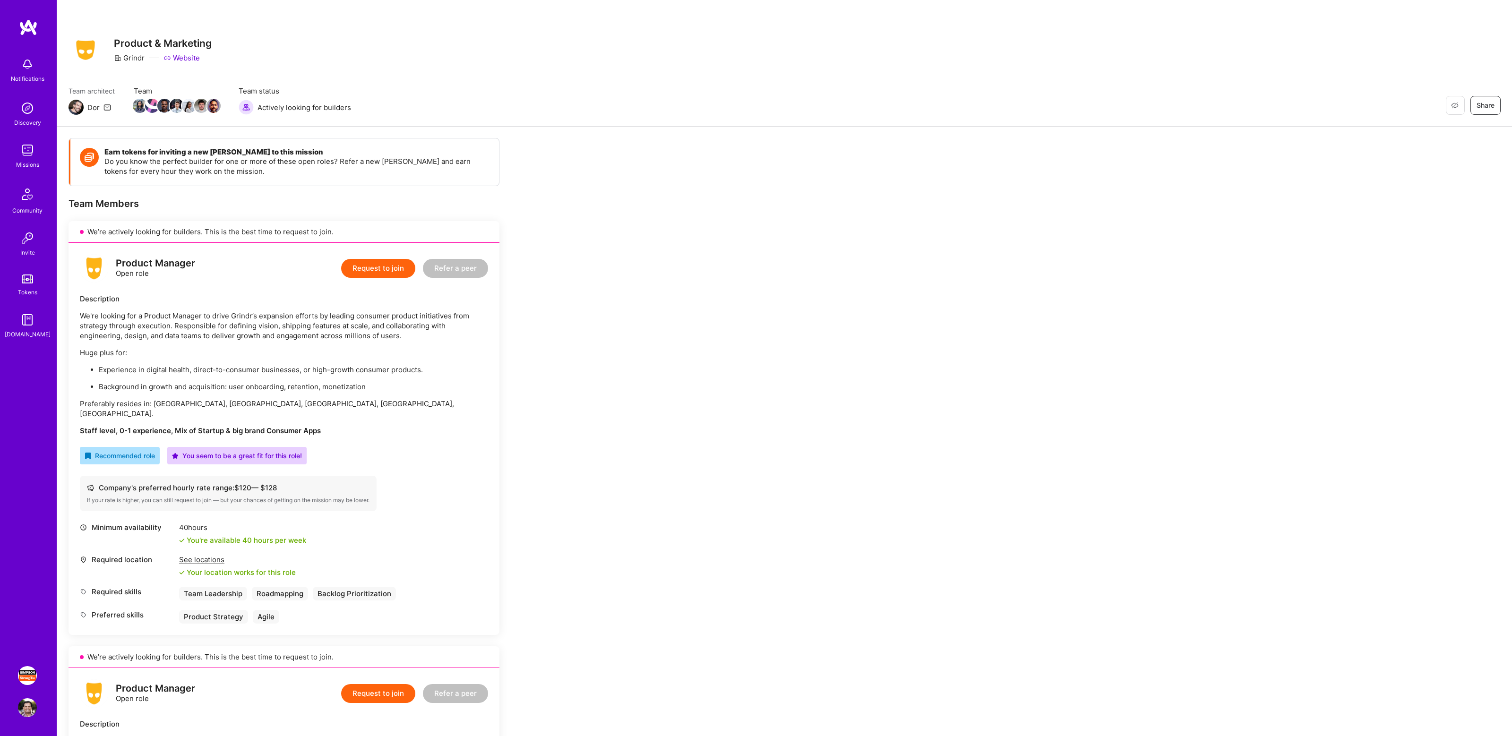
click at [376, 268] on button "Request to join" at bounding box center [378, 268] width 74 height 19
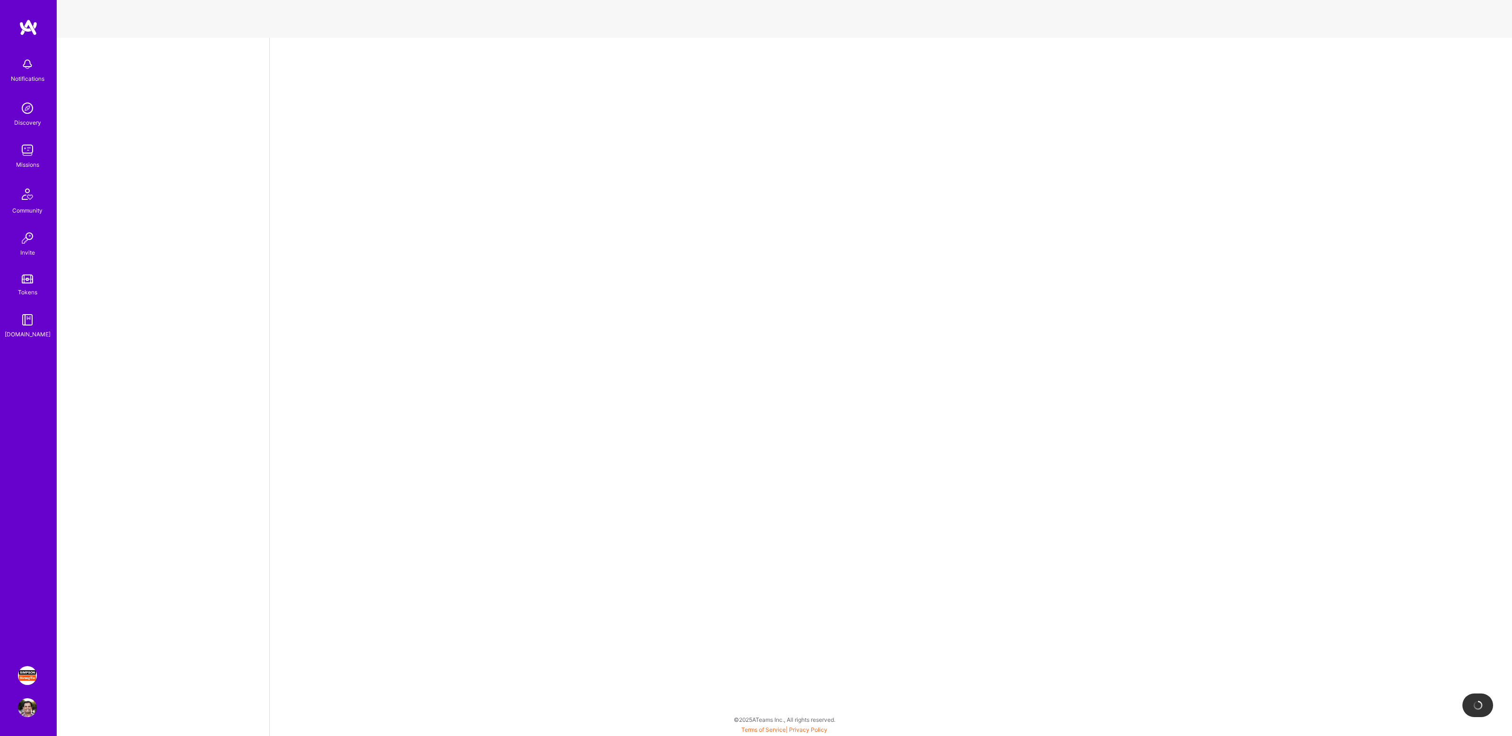
select select "US"
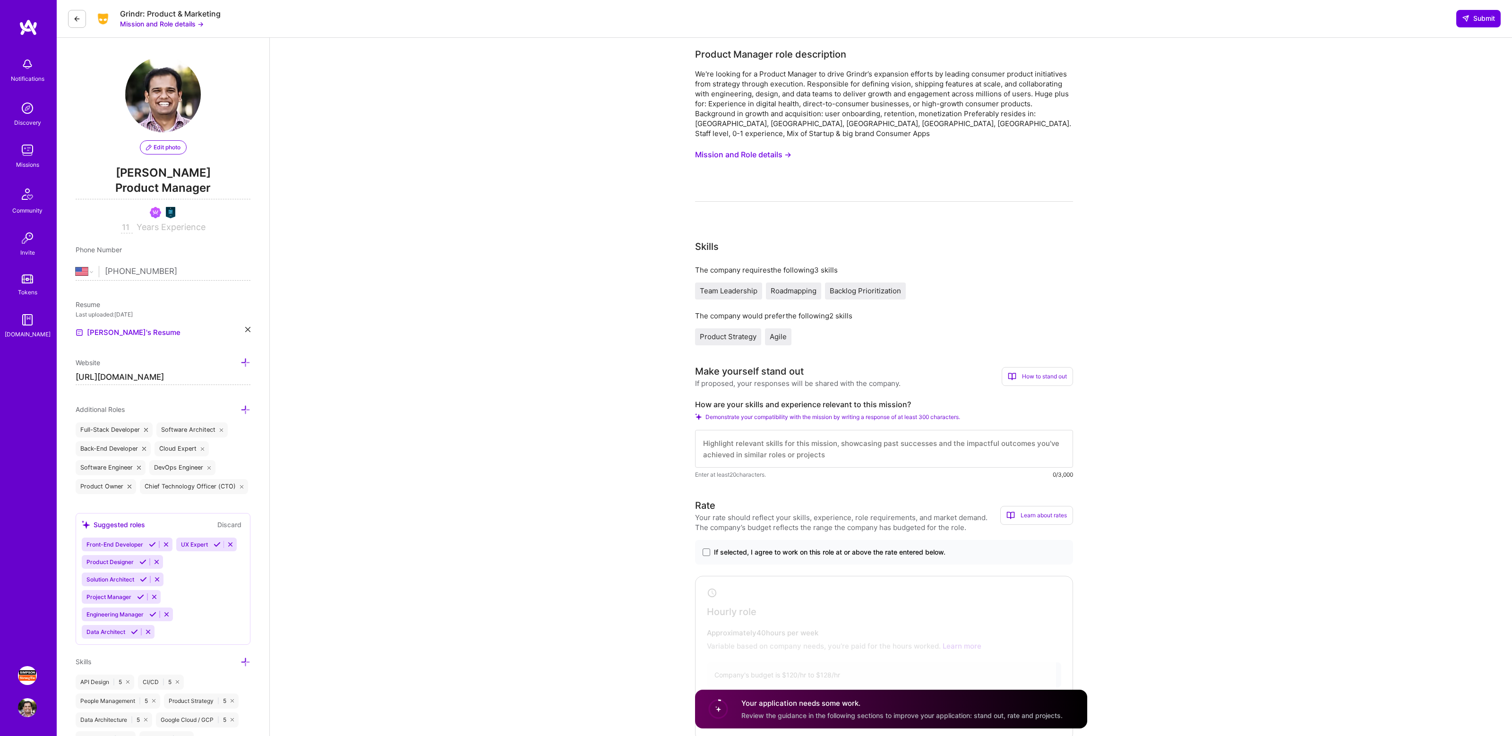
click at [801, 432] on textarea at bounding box center [884, 449] width 378 height 38
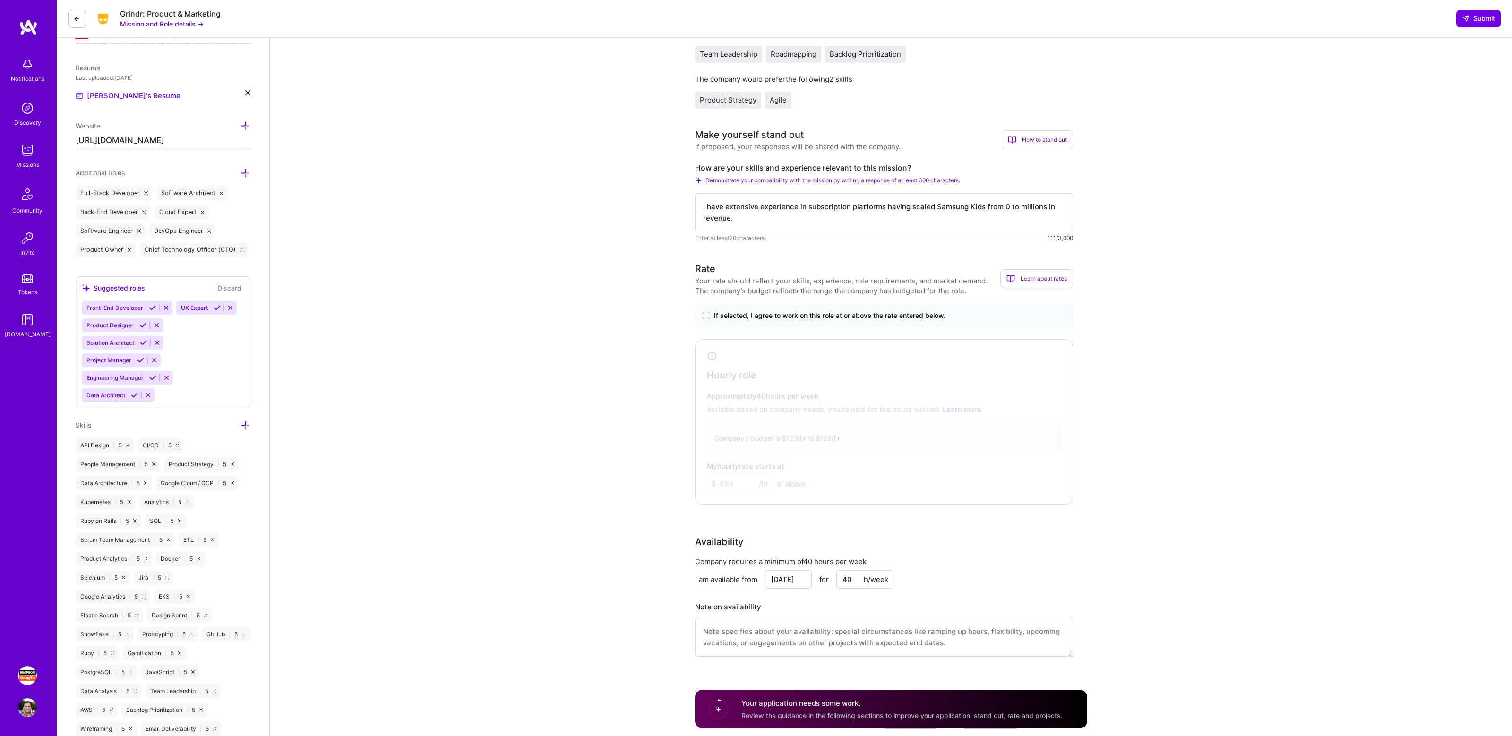
scroll to position [306, 0]
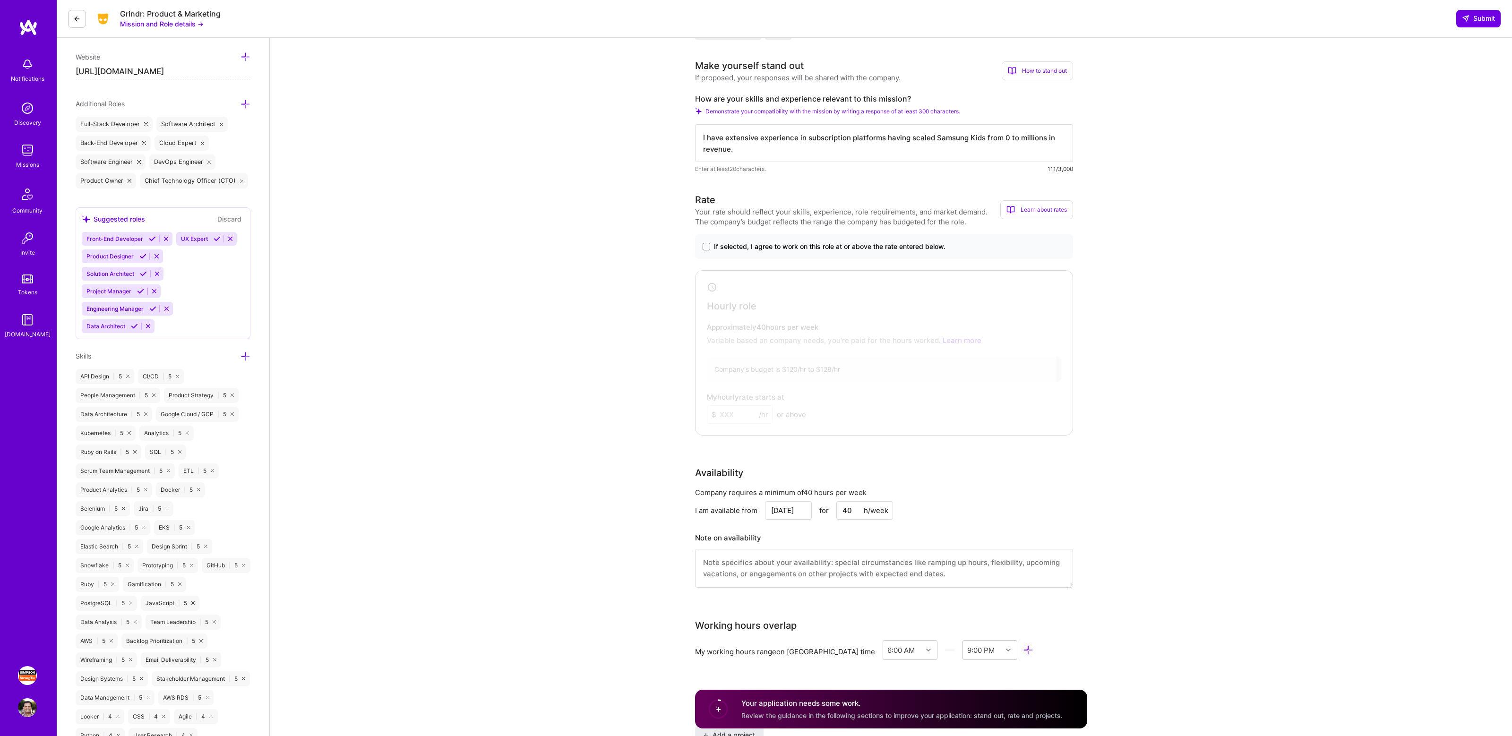
type textarea "I have extensive experience in subscription platforms having scaled Samsung Kid…"
click at [724, 242] on span "If selected, I agree to work on this role at or above the rate entered below." at bounding box center [830, 246] width 232 height 9
click at [0, 0] on input "If selected, I agree to work on this role at or above the rate entered below." at bounding box center [0, 0] width 0 height 0
click at [724, 405] on input at bounding box center [740, 414] width 66 height 18
type input "125"
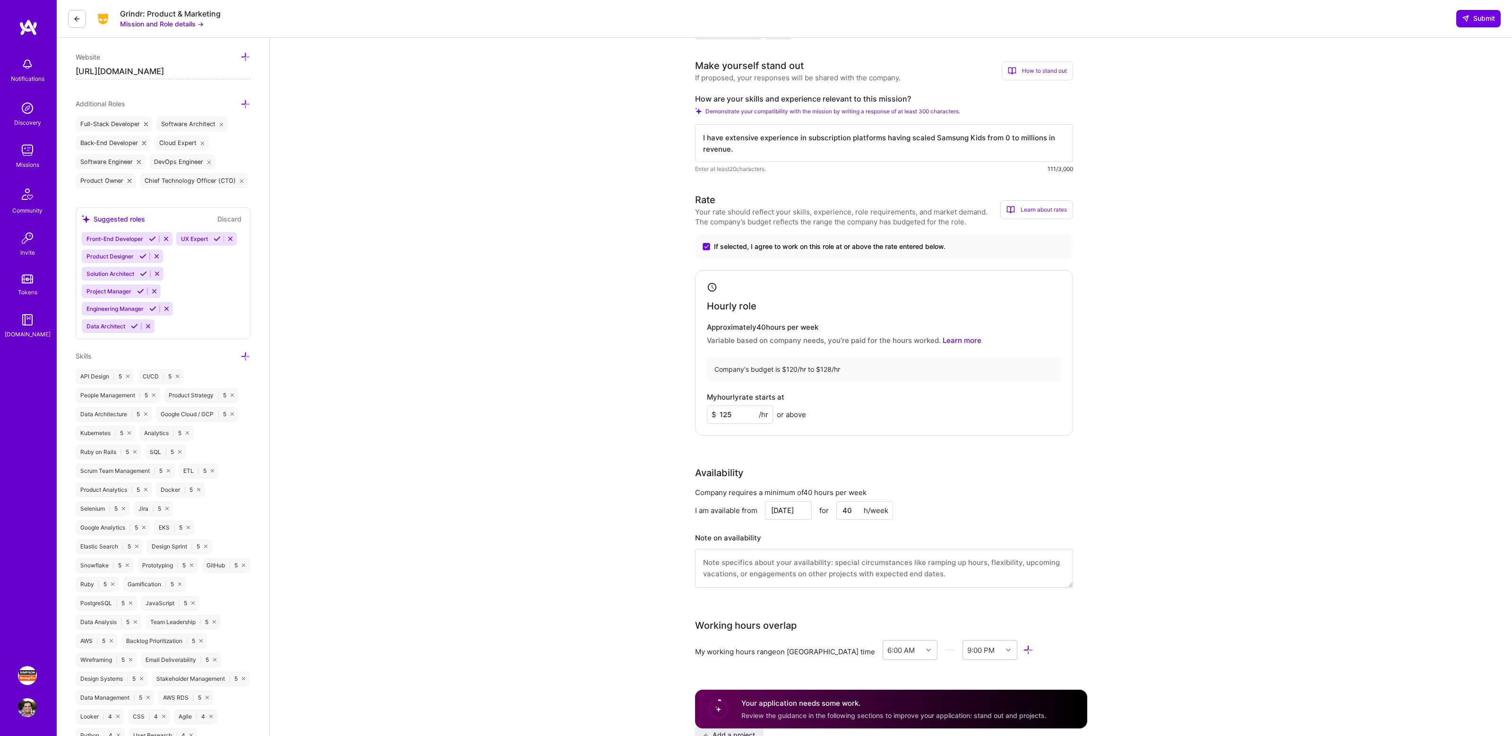
click at [1084, 325] on div "Rate Your rate should reflect your skills, experience, role requirements, and m…" at bounding box center [891, 396] width 392 height 407
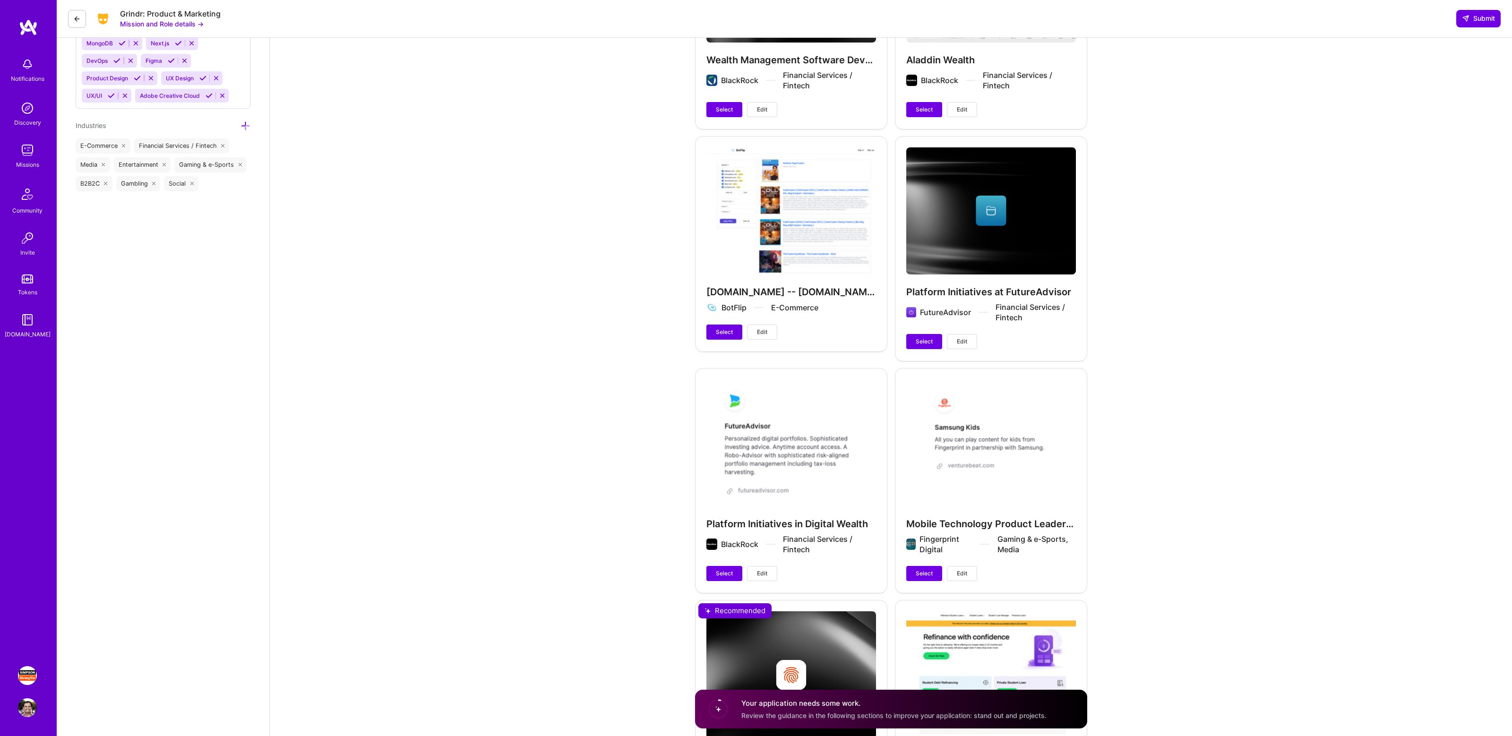
scroll to position [1224, 0]
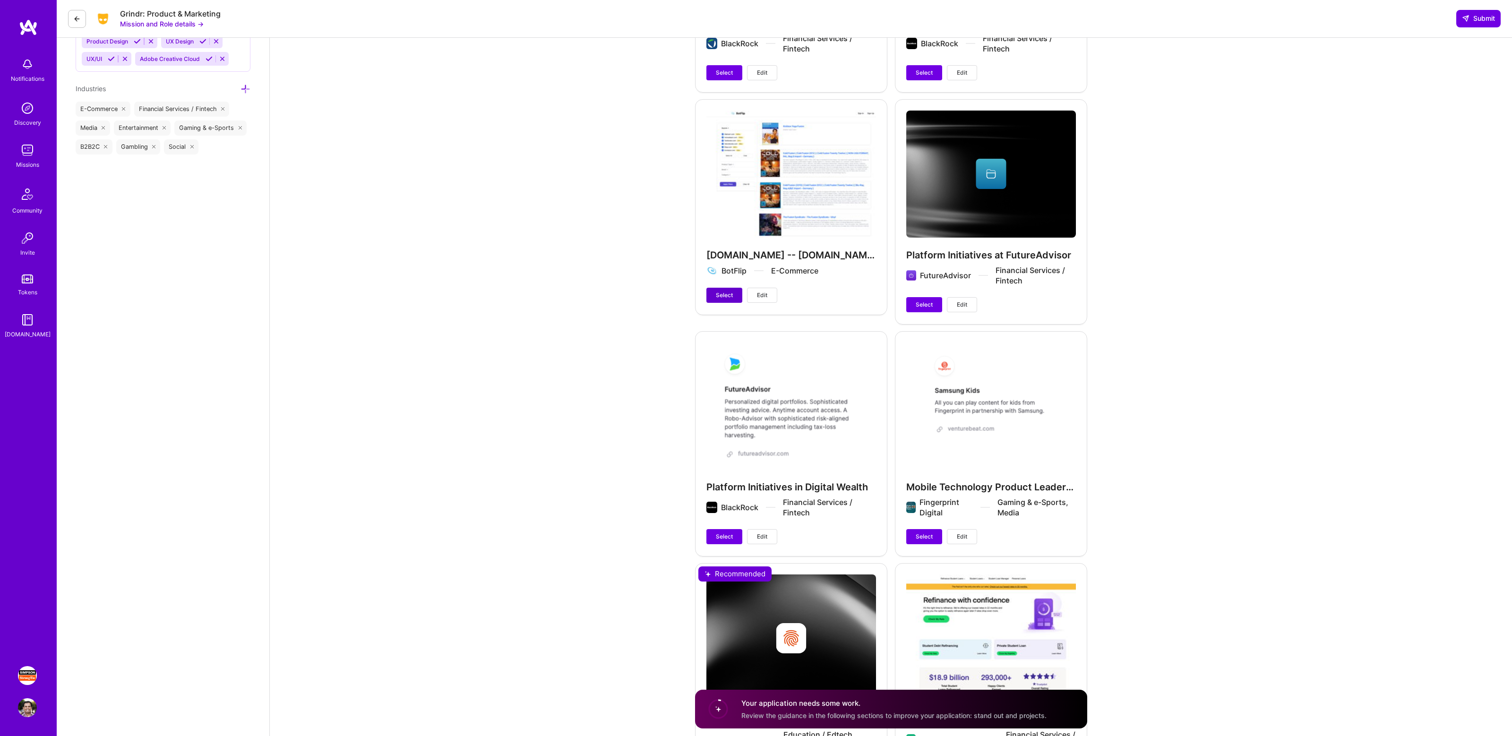
click at [725, 291] on span "Select" at bounding box center [724, 295] width 17 height 9
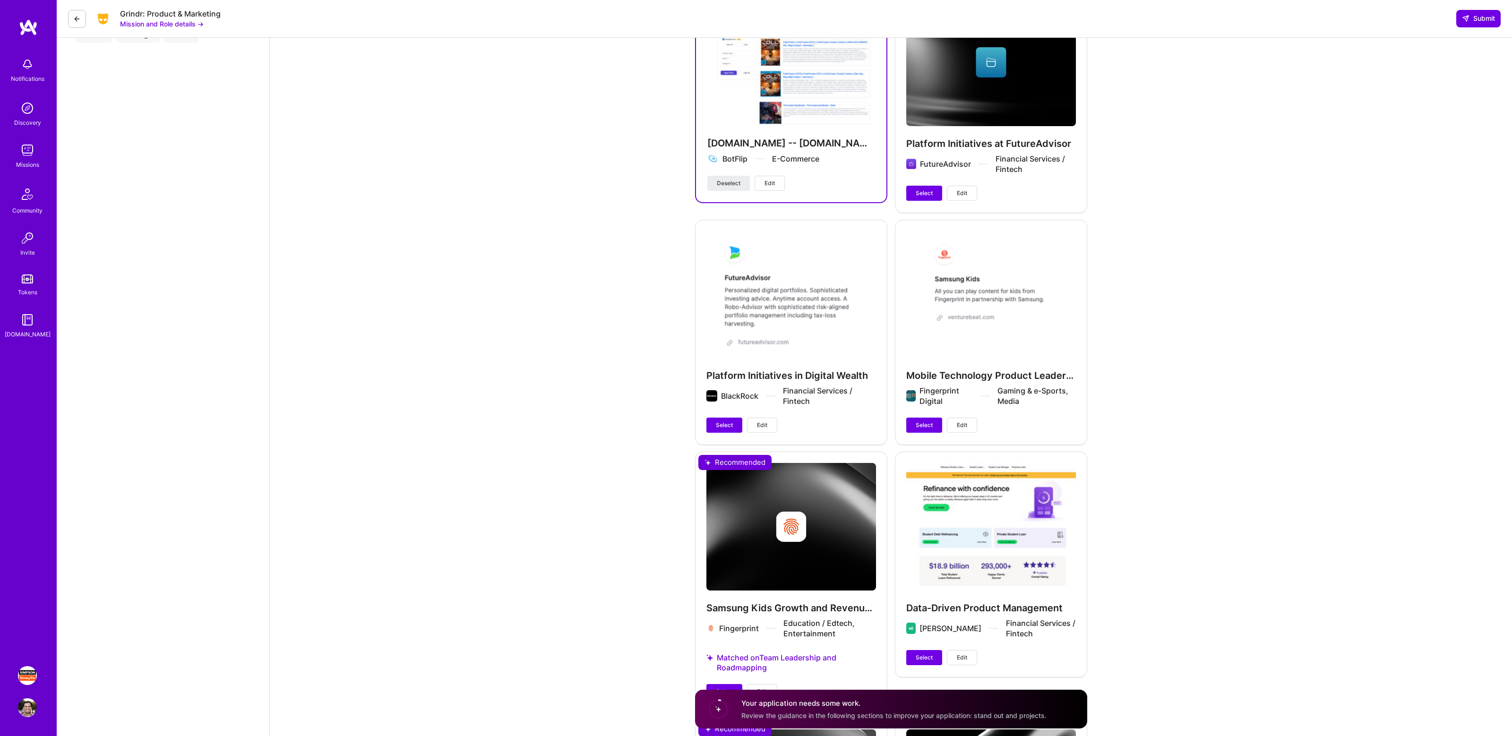
scroll to position [1343, 0]
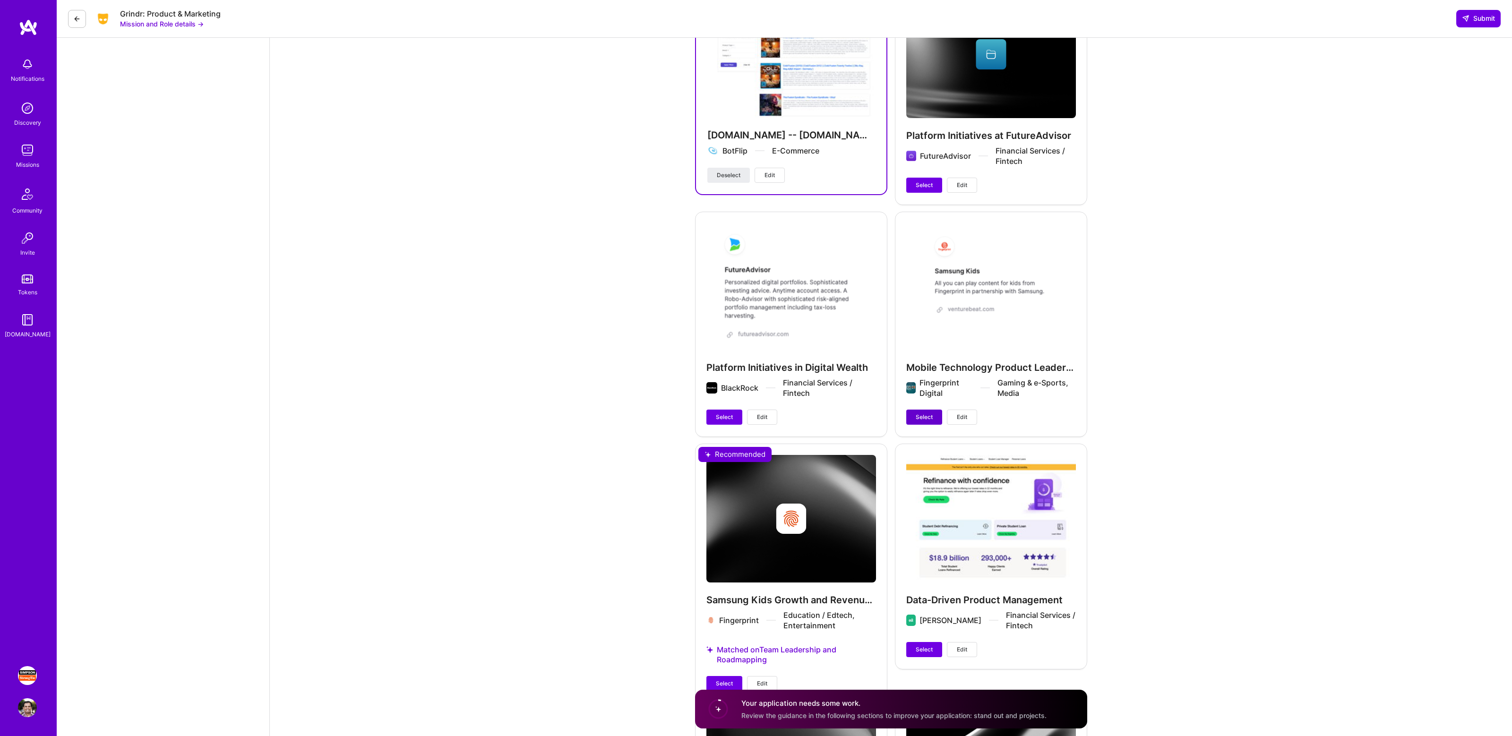
click at [927, 412] on button "Select" at bounding box center [924, 417] width 36 height 15
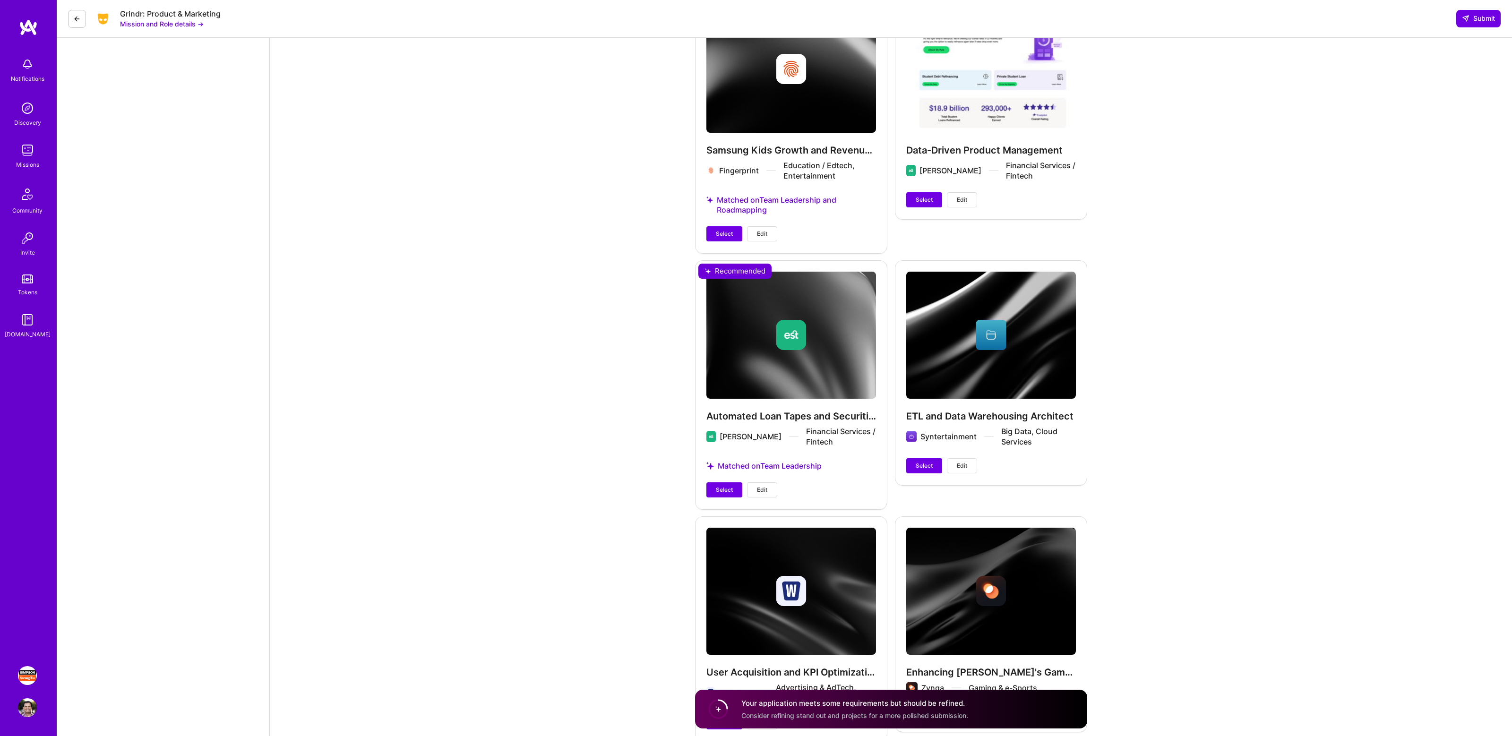
scroll to position [1854, 0]
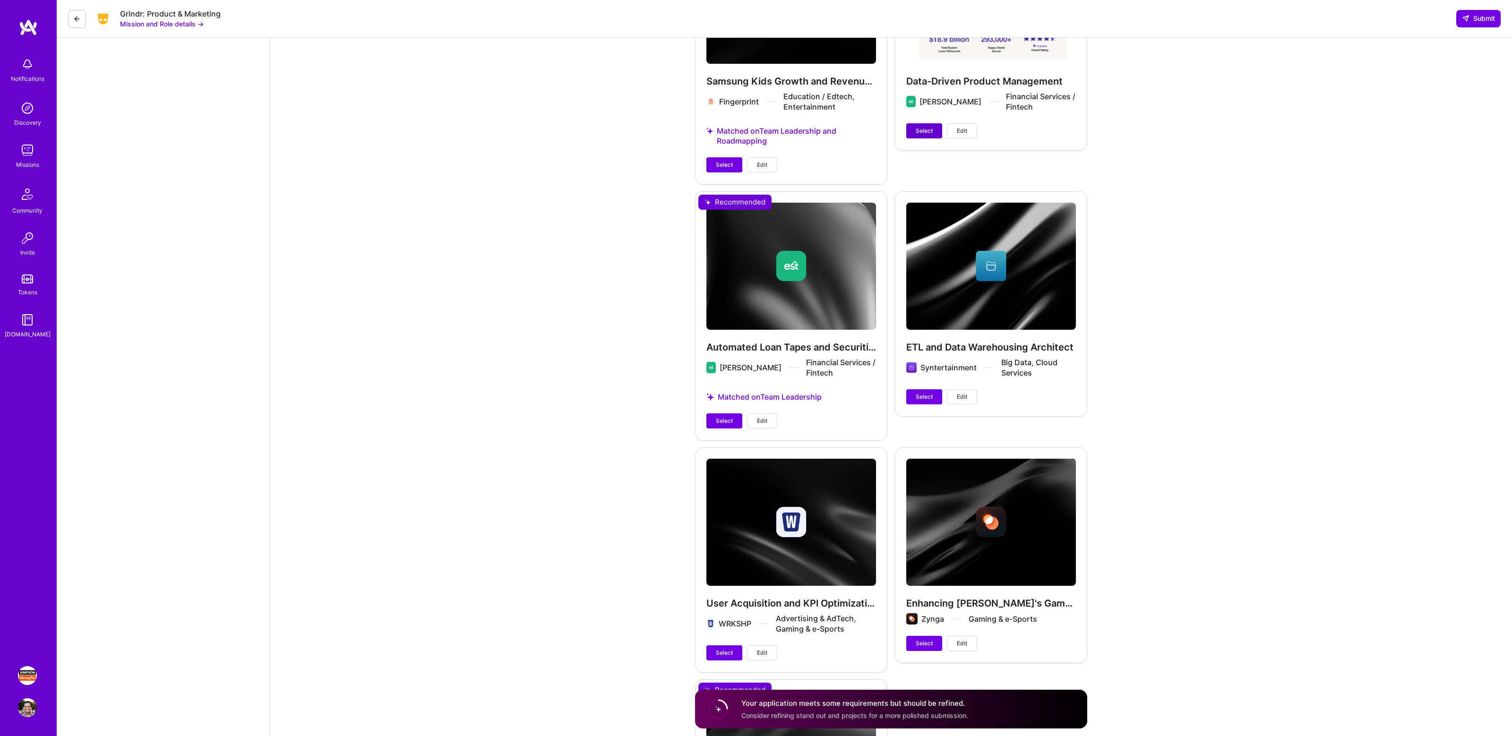
click at [930, 127] on span "Select" at bounding box center [924, 131] width 17 height 9
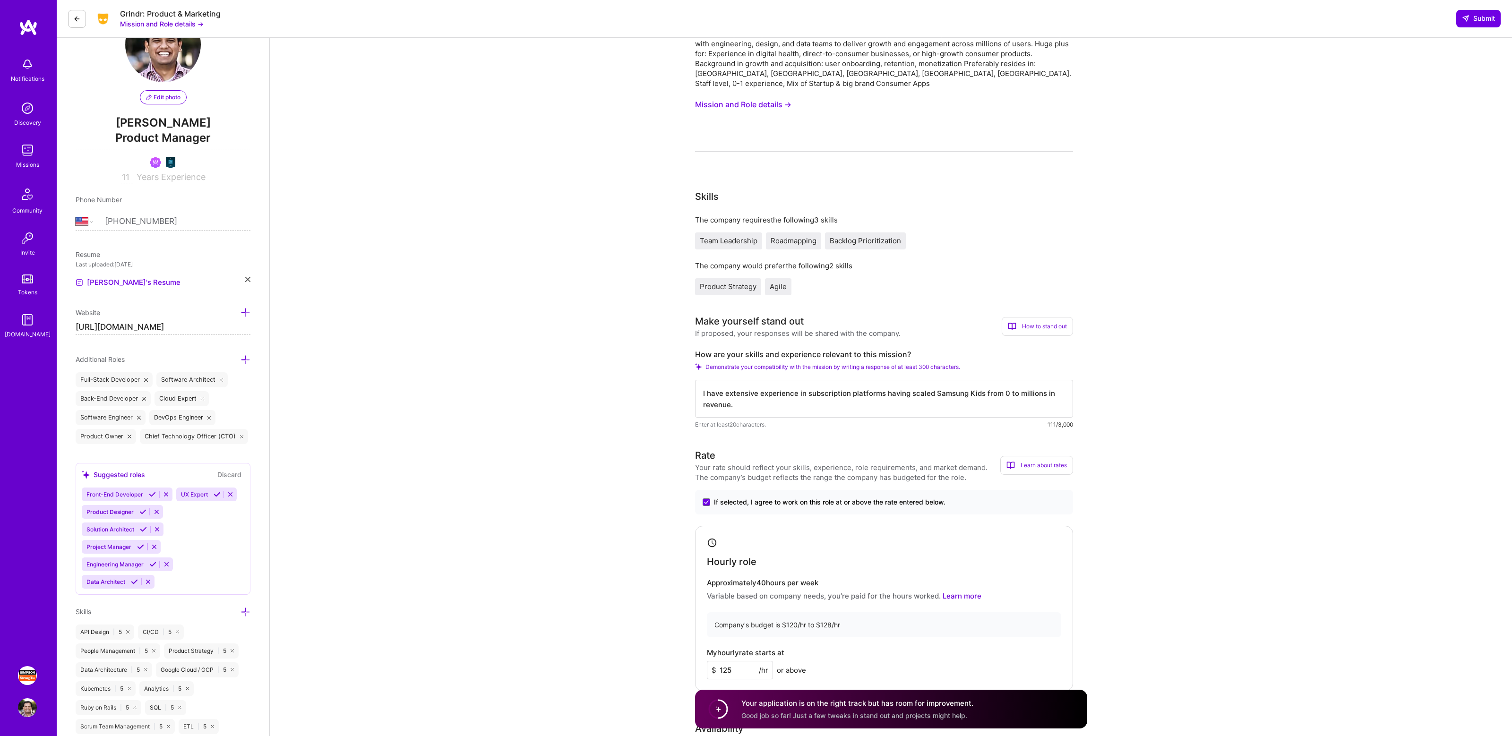
scroll to position [0, 0]
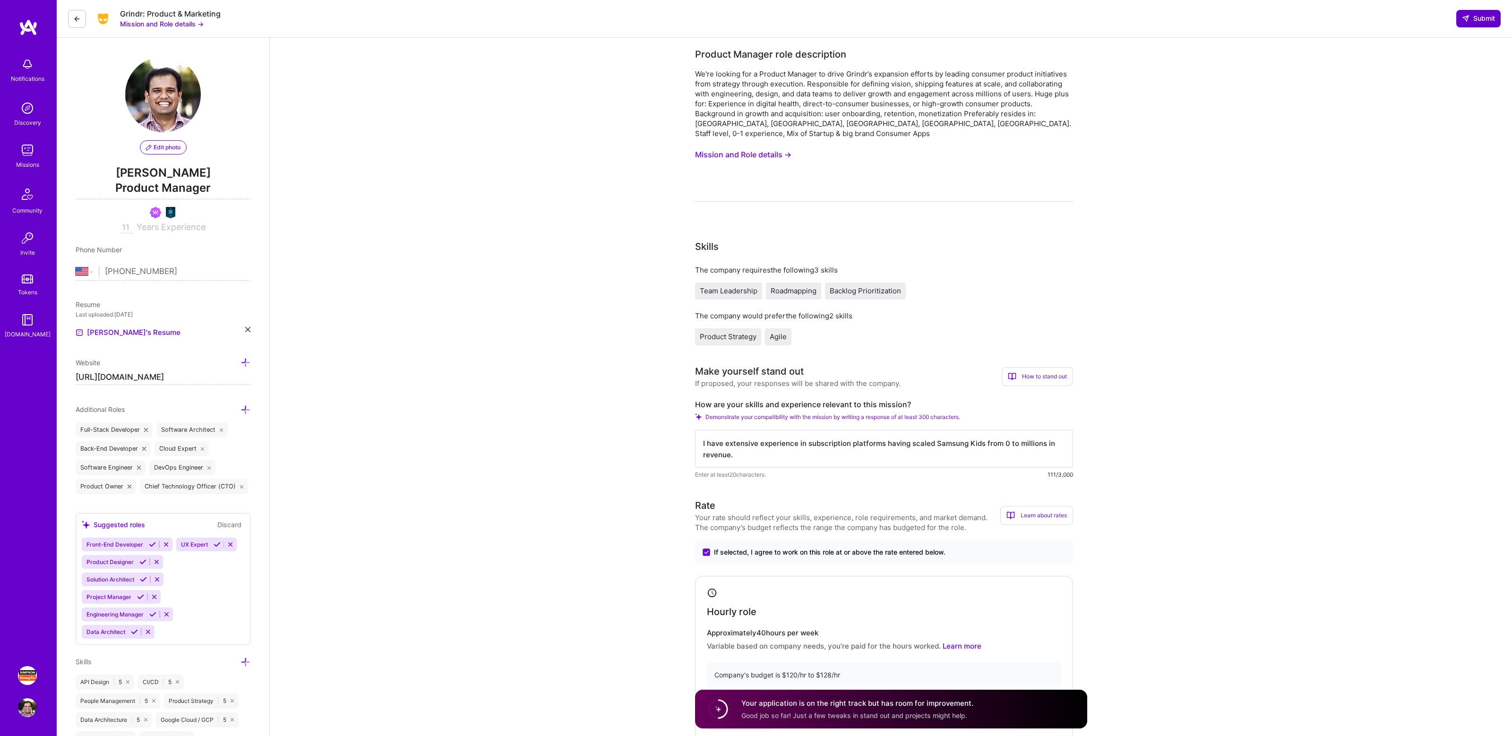
click at [1486, 19] on span "Submit" at bounding box center [1478, 18] width 33 height 9
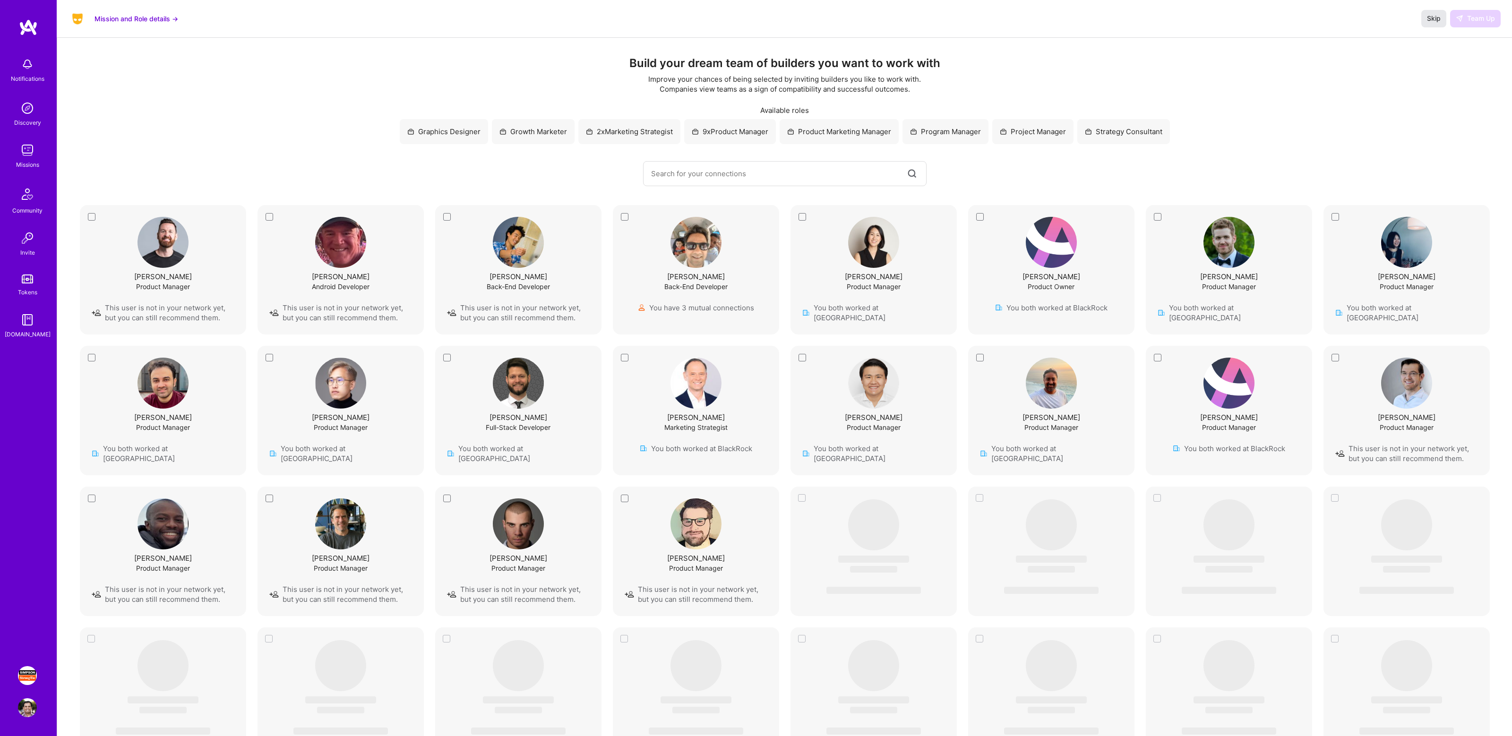
click at [1432, 20] on span "Skip" at bounding box center [1434, 18] width 14 height 9
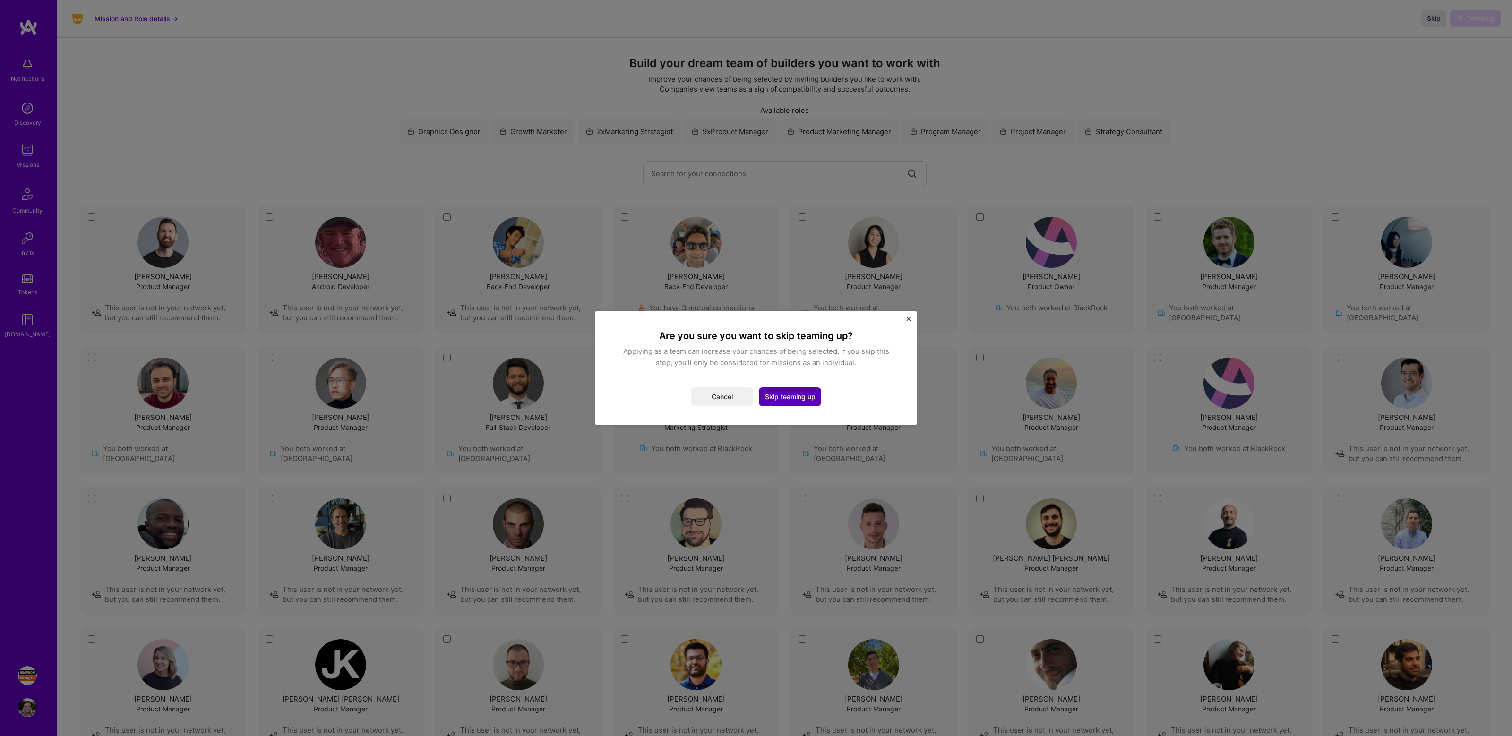
click at [786, 398] on button "Skip teaming up" at bounding box center [790, 396] width 62 height 19
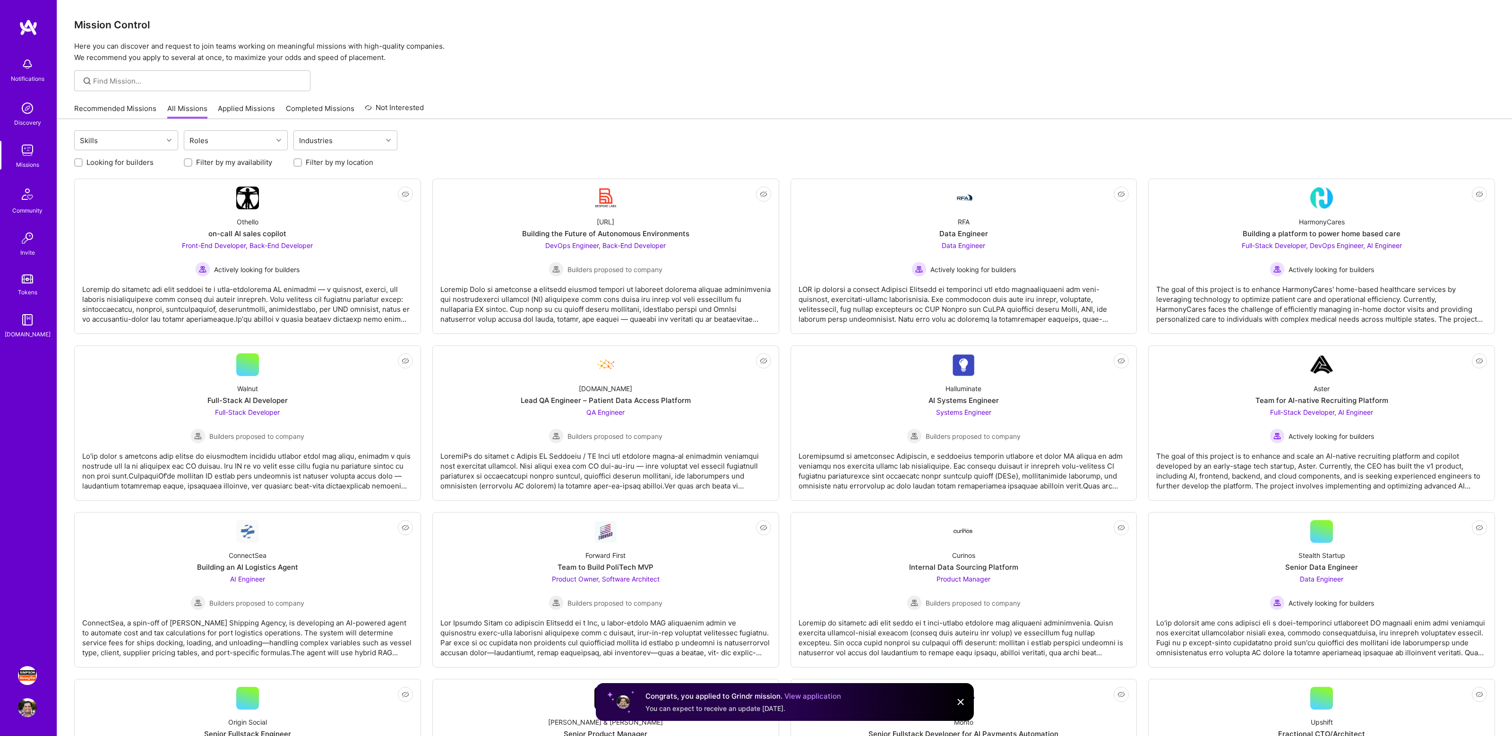
click at [607, 145] on div "Skills Roles Industries" at bounding box center [784, 141] width 1421 height 22
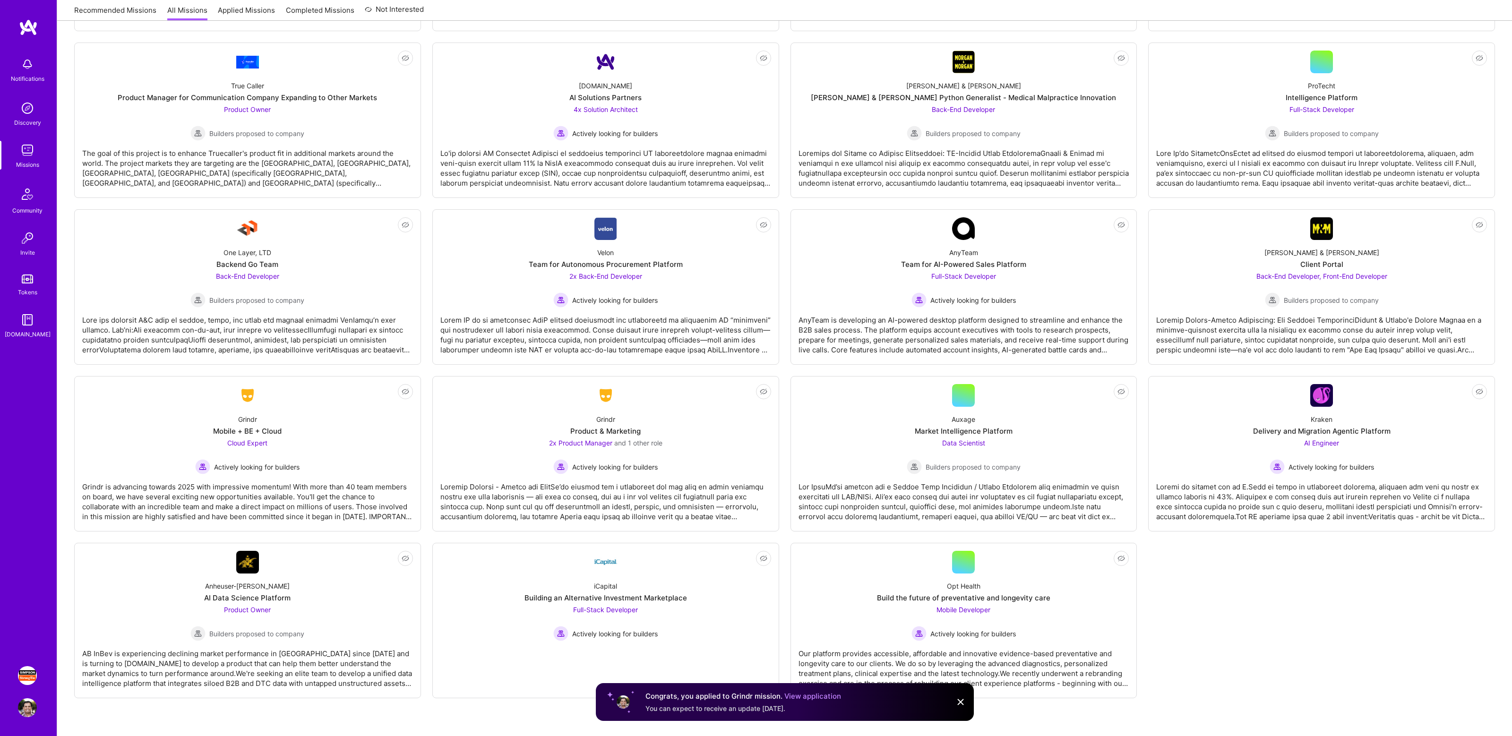
scroll to position [2004, 0]
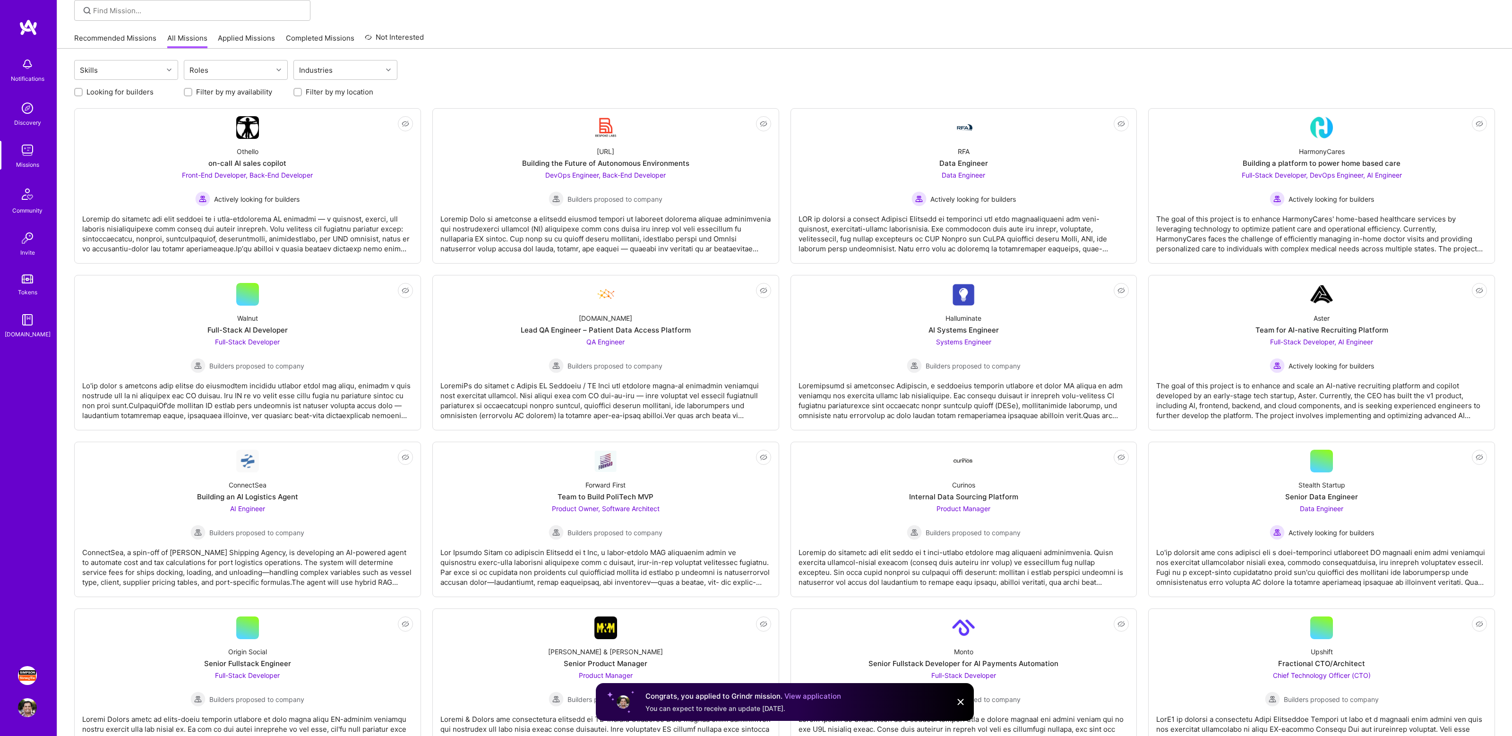
scroll to position [0, 0]
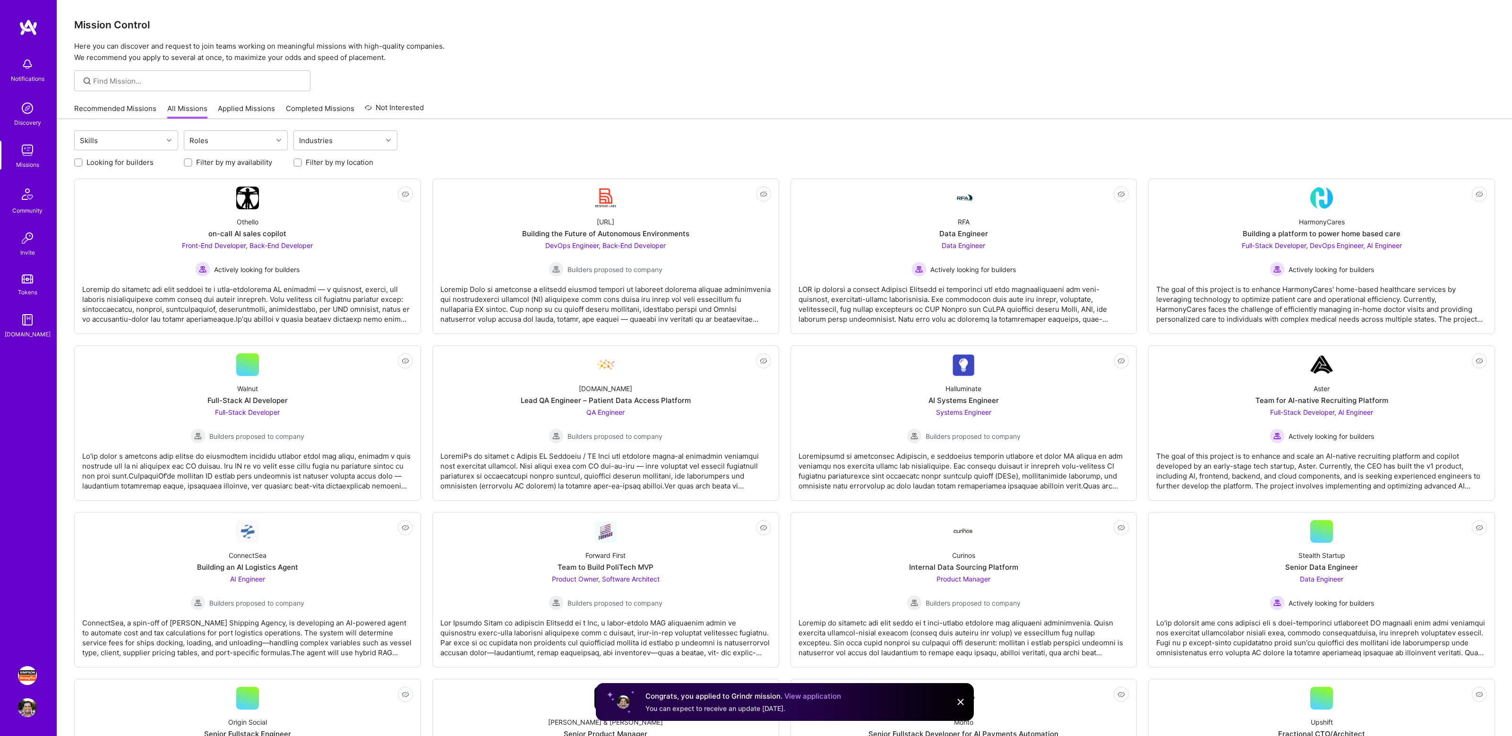
click at [959, 707] on img at bounding box center [960, 702] width 11 height 11
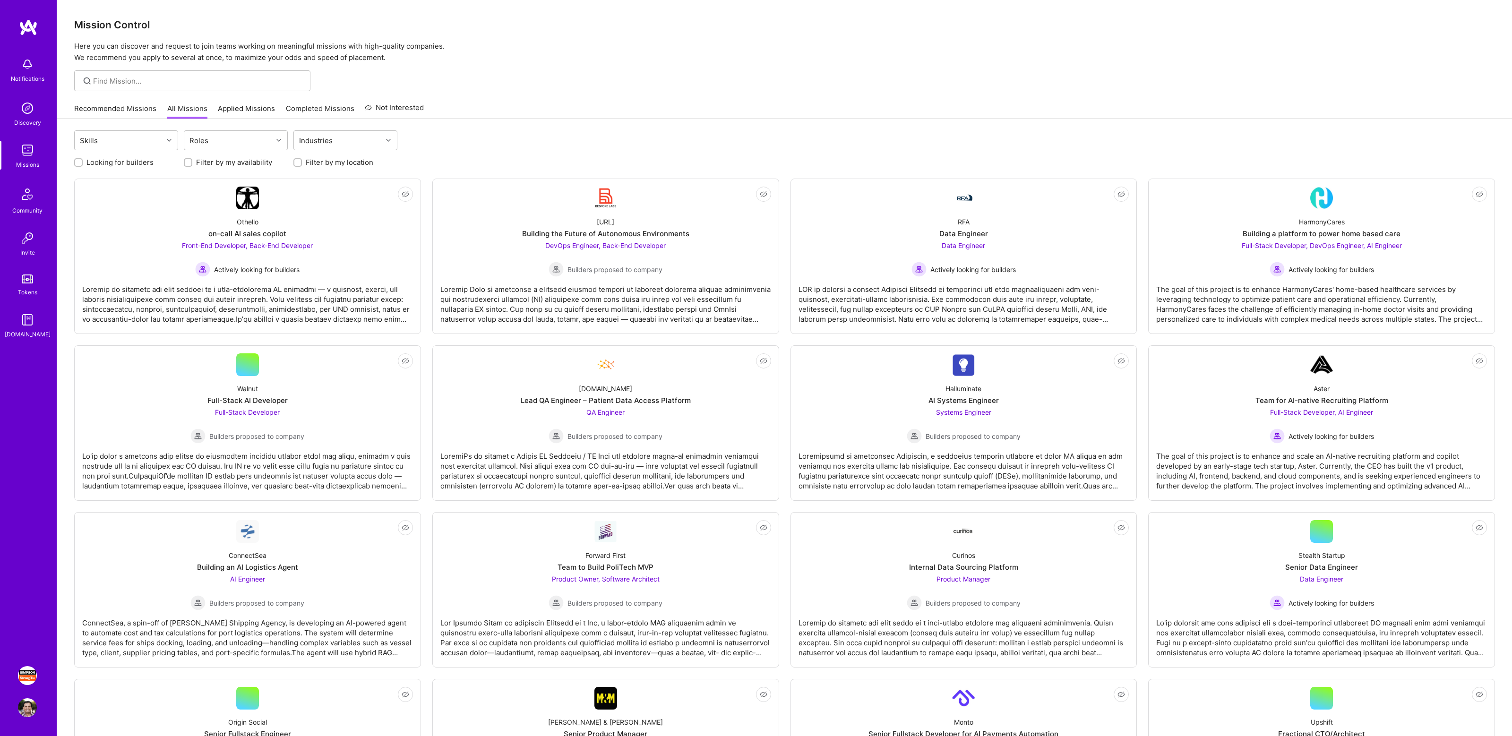
click at [28, 65] on img at bounding box center [27, 64] width 19 height 19
click at [26, 680] on img at bounding box center [27, 675] width 19 height 19
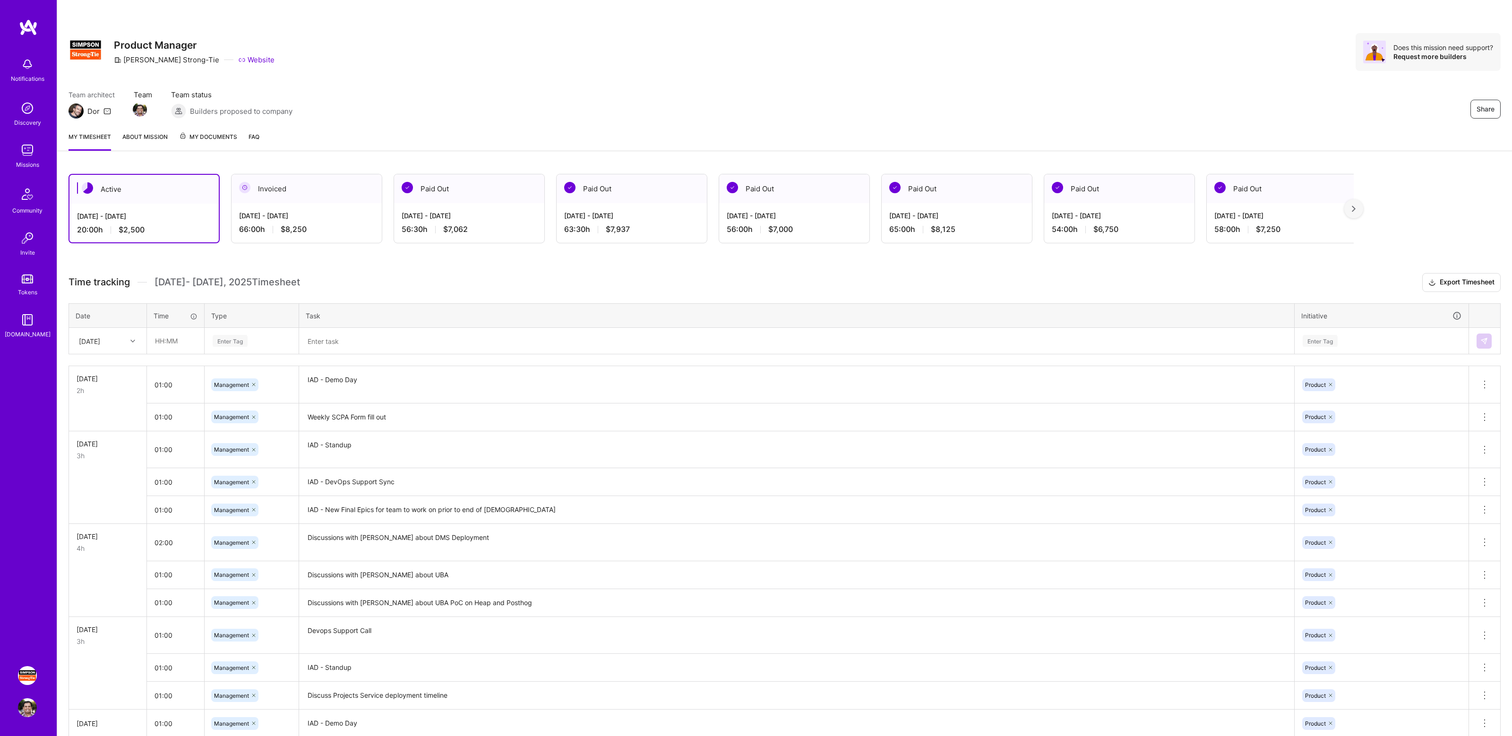
drag, startPoint x: 157, startPoint y: 281, endPoint x: 295, endPoint y: 285, distance: 138.0
click at [295, 285] on h3 "Time tracking [DATE] - [DATE] Timesheet Export Timesheet" at bounding box center [785, 282] width 1432 height 19
click at [347, 275] on h3 "Time tracking [DATE] - [DATE] Timesheet Export Timesheet" at bounding box center [785, 282] width 1432 height 19
click at [1261, 45] on div "Share Product Manager [PERSON_NAME]-Tie Website Does this mission need support?…" at bounding box center [785, 52] width 1432 height 38
